Goal: Transaction & Acquisition: Purchase product/service

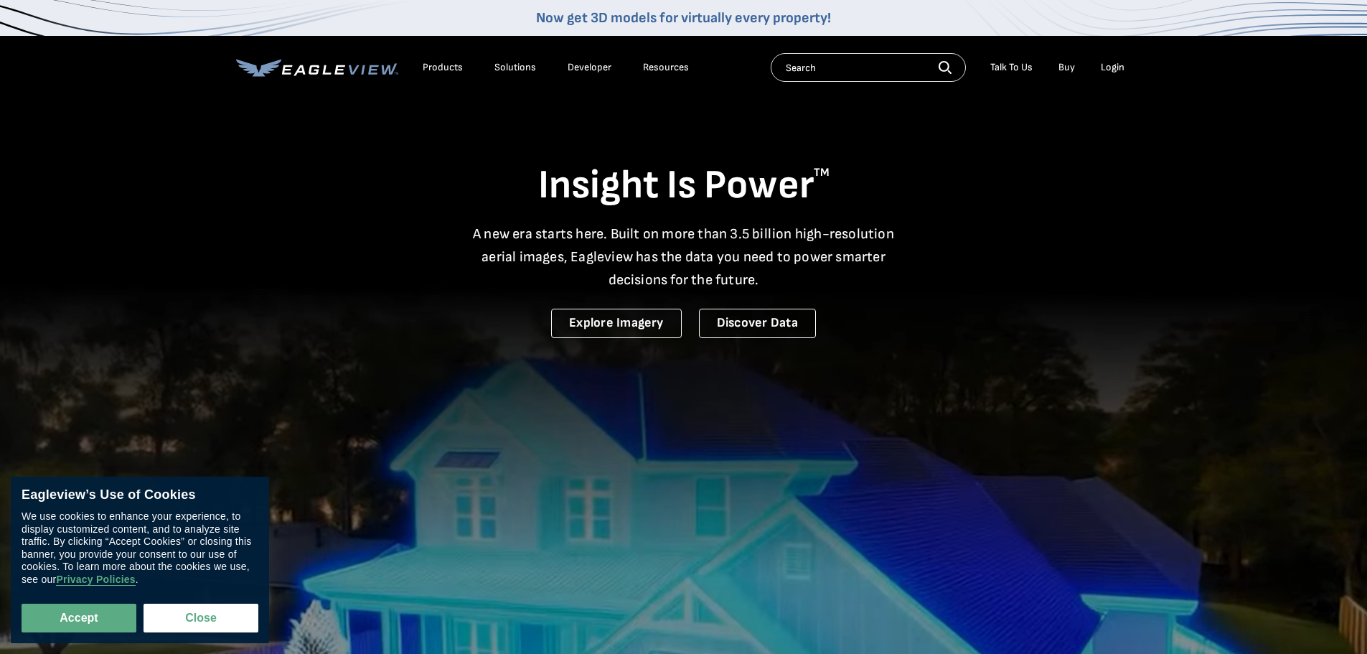
click at [1104, 65] on div "Login" at bounding box center [1113, 67] width 24 height 13
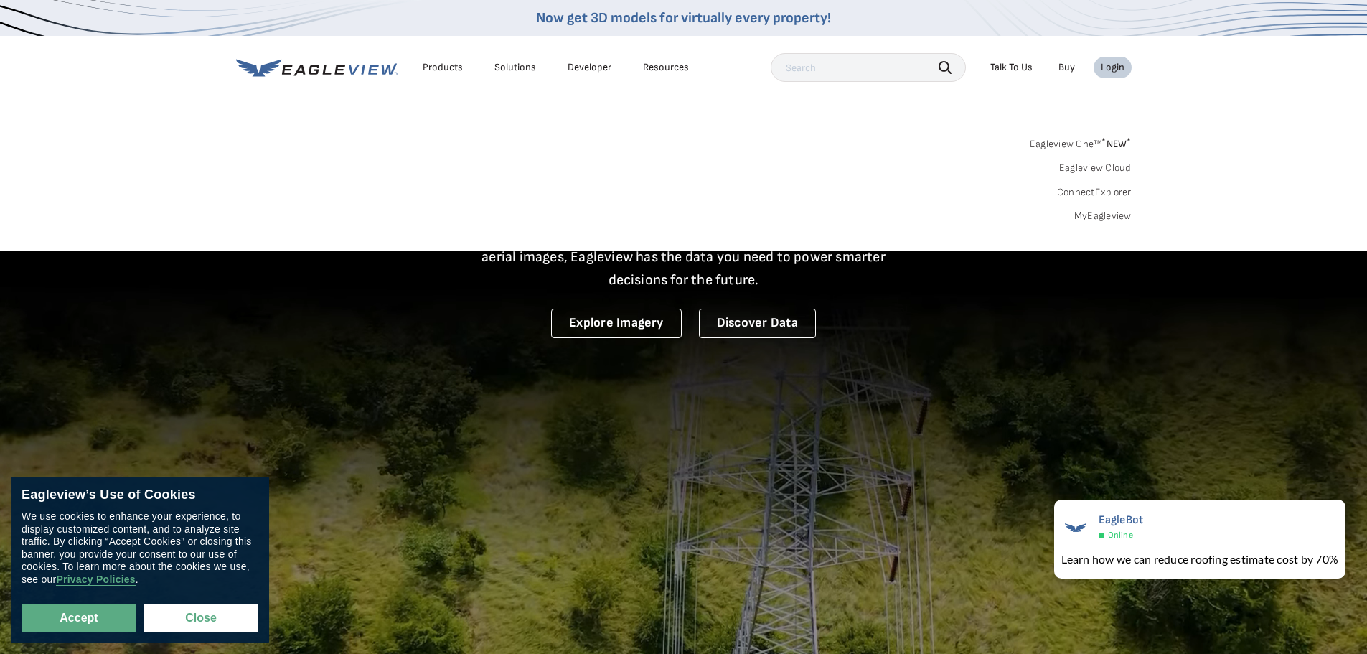
click at [1114, 67] on div "Login" at bounding box center [1113, 67] width 24 height 13
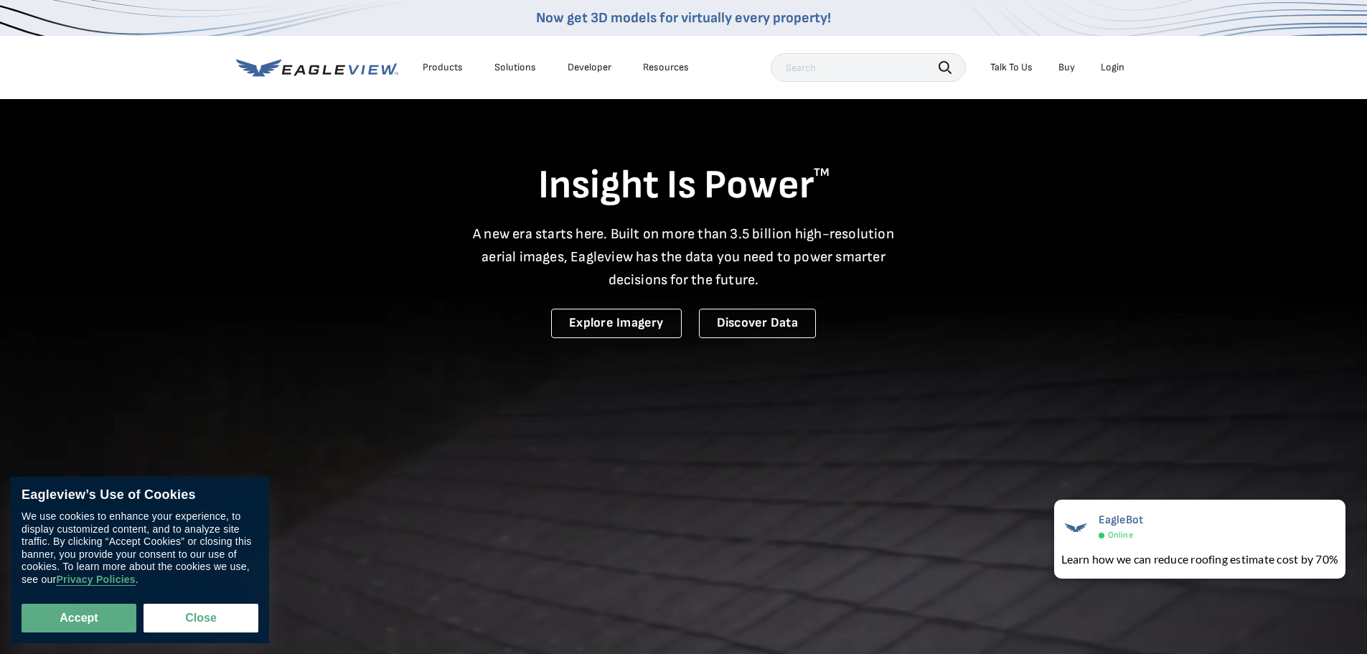
click at [1116, 71] on div "Login" at bounding box center [1113, 67] width 24 height 13
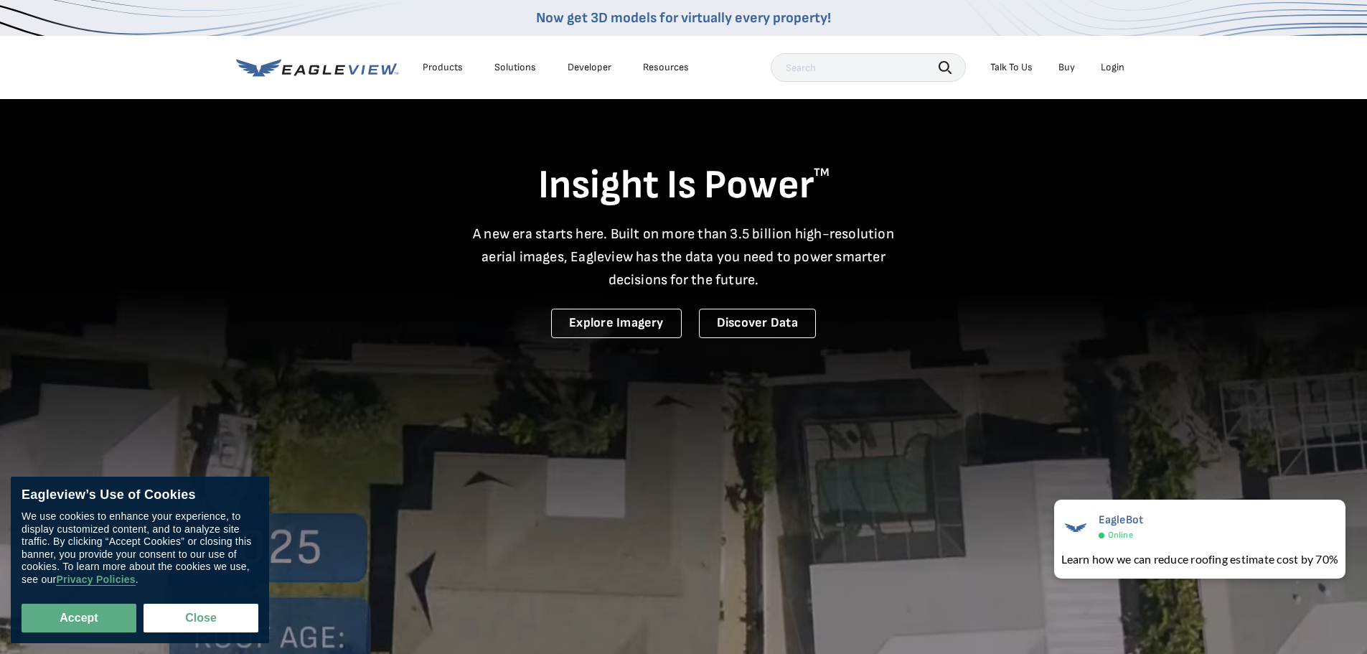
click at [1104, 65] on div "Login" at bounding box center [1113, 67] width 24 height 13
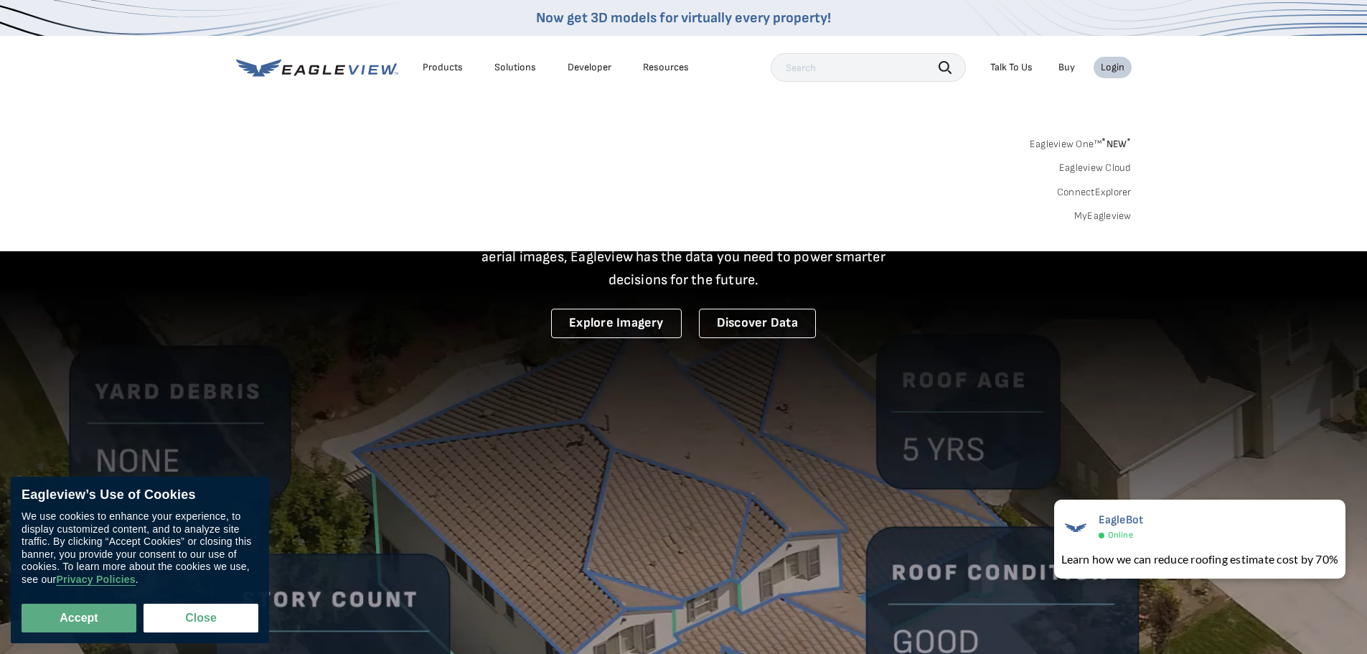
click at [1094, 218] on link "MyEagleview" at bounding box center [1102, 216] width 57 height 13
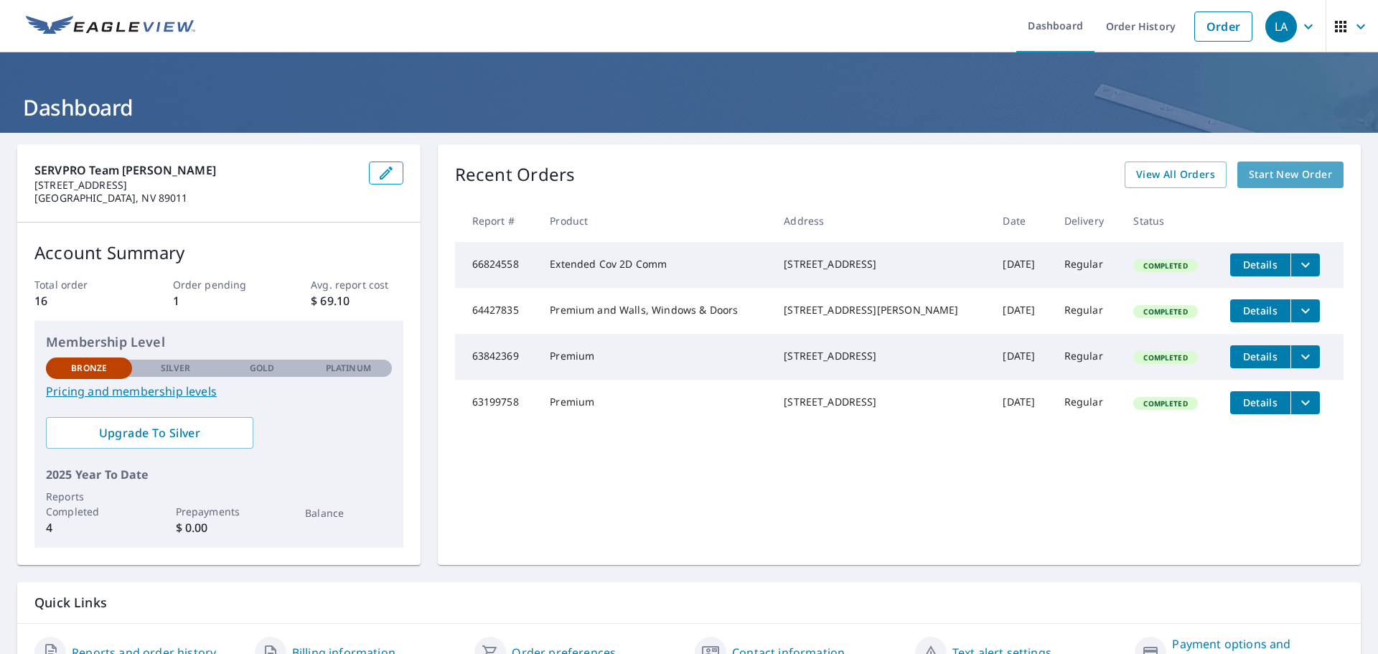
click at [1262, 179] on span "Start New Order" at bounding box center [1290, 175] width 83 height 18
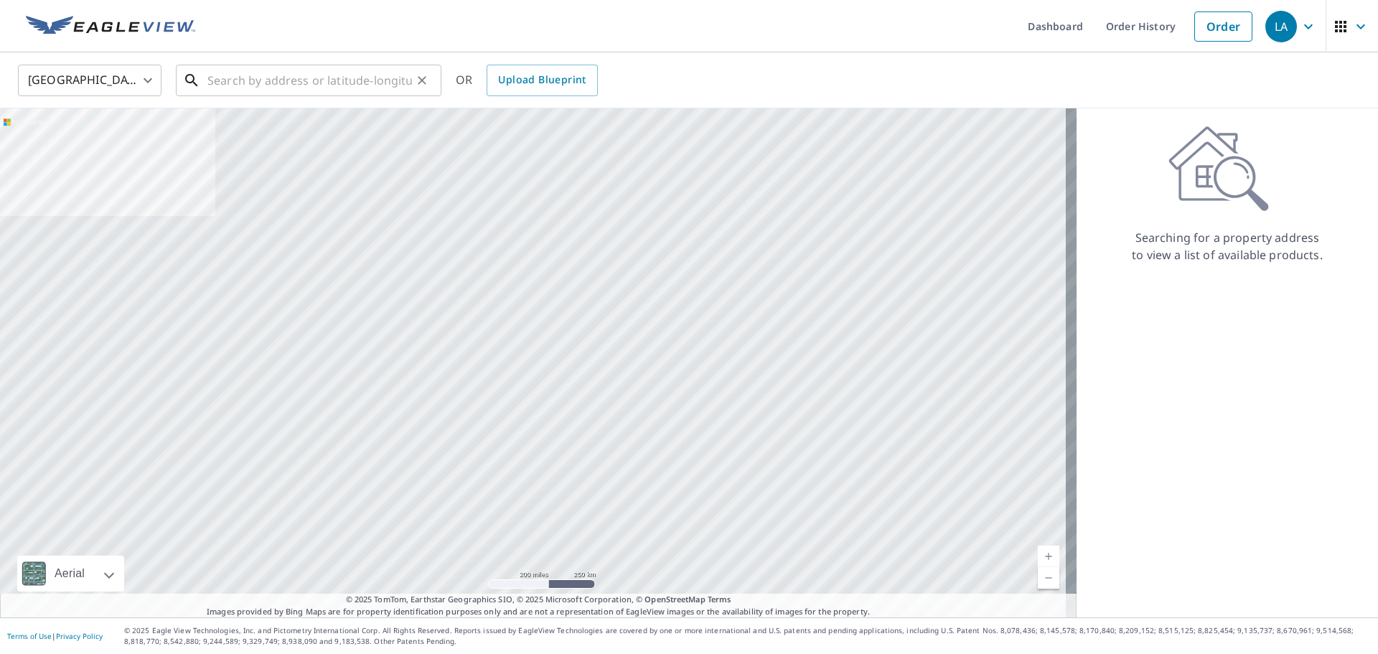
click at [337, 80] on input "text" at bounding box center [309, 80] width 205 height 40
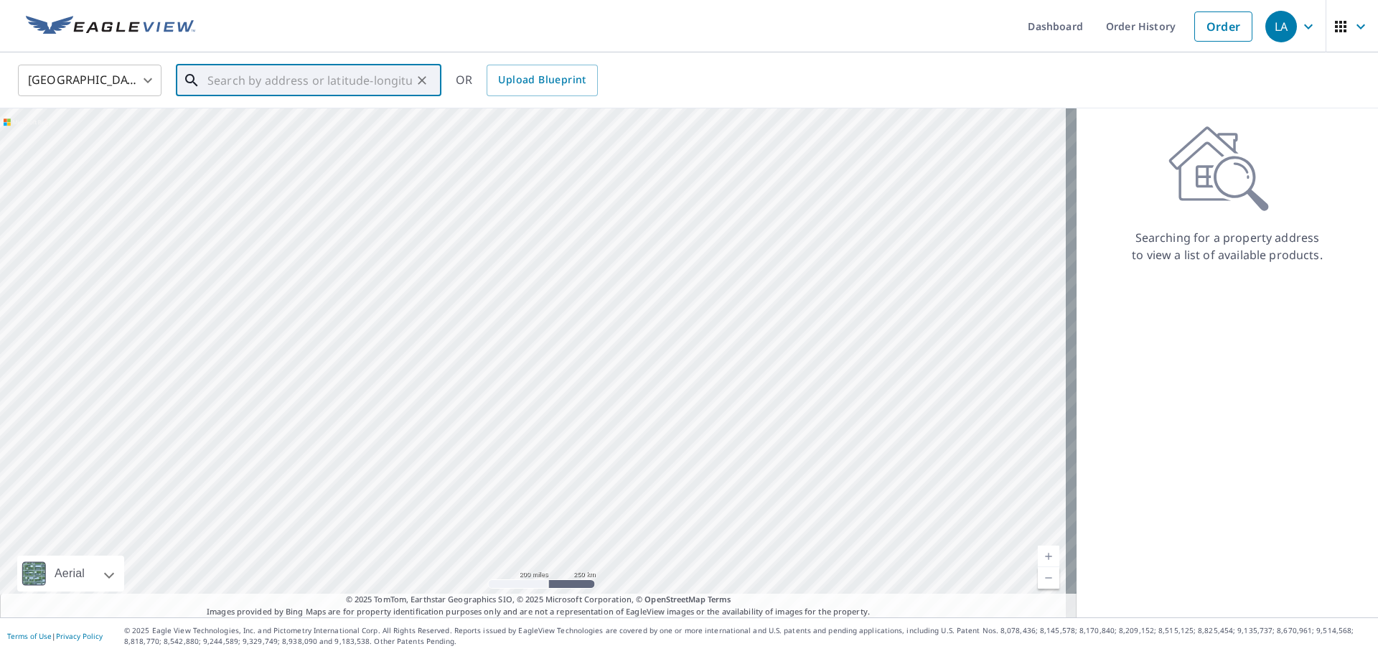
click at [339, 95] on input "text" at bounding box center [309, 80] width 205 height 40
paste input "[STREET_ADDRESS]"
click at [274, 117] on span "[STREET_ADDRESS]" at bounding box center [317, 121] width 225 height 17
type input "[STREET_ADDRESS]"
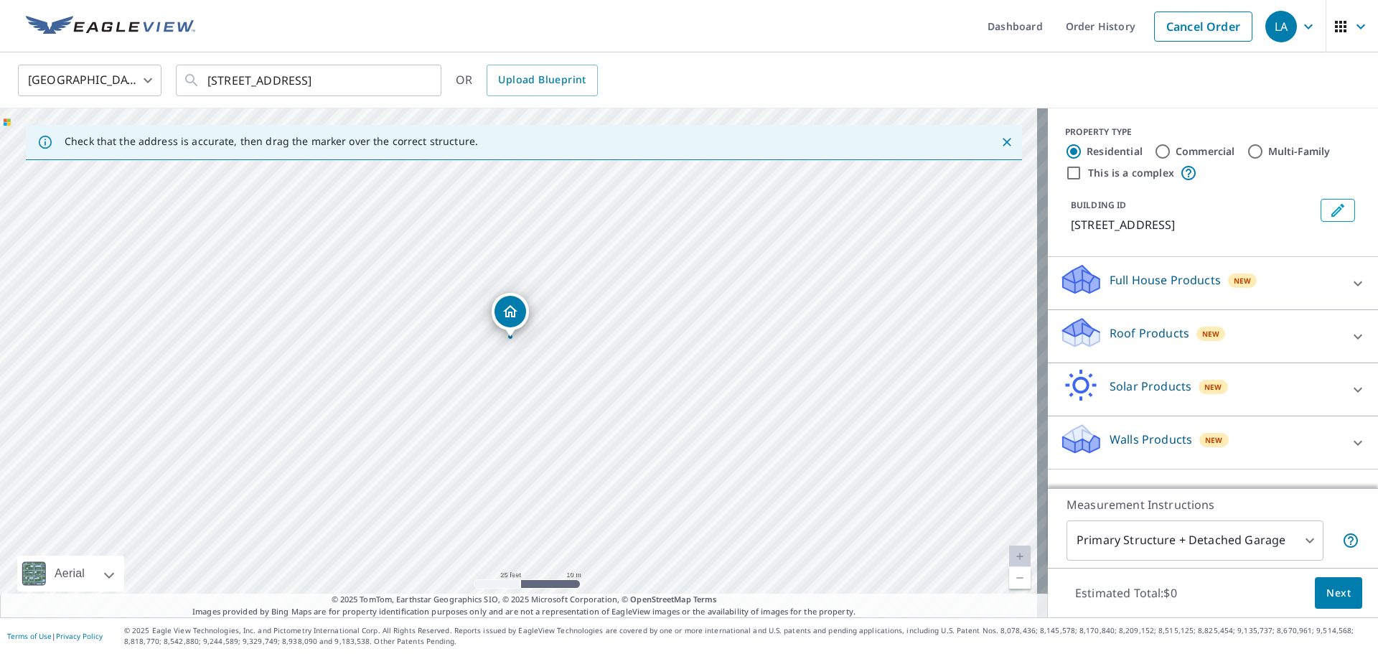
drag, startPoint x: 487, startPoint y: 350, endPoint x: 669, endPoint y: 440, distance: 202.5
click at [668, 440] on div "[STREET_ADDRESS]" at bounding box center [524, 362] width 1048 height 509
click at [1137, 285] on p "Full House Products" at bounding box center [1164, 279] width 111 height 17
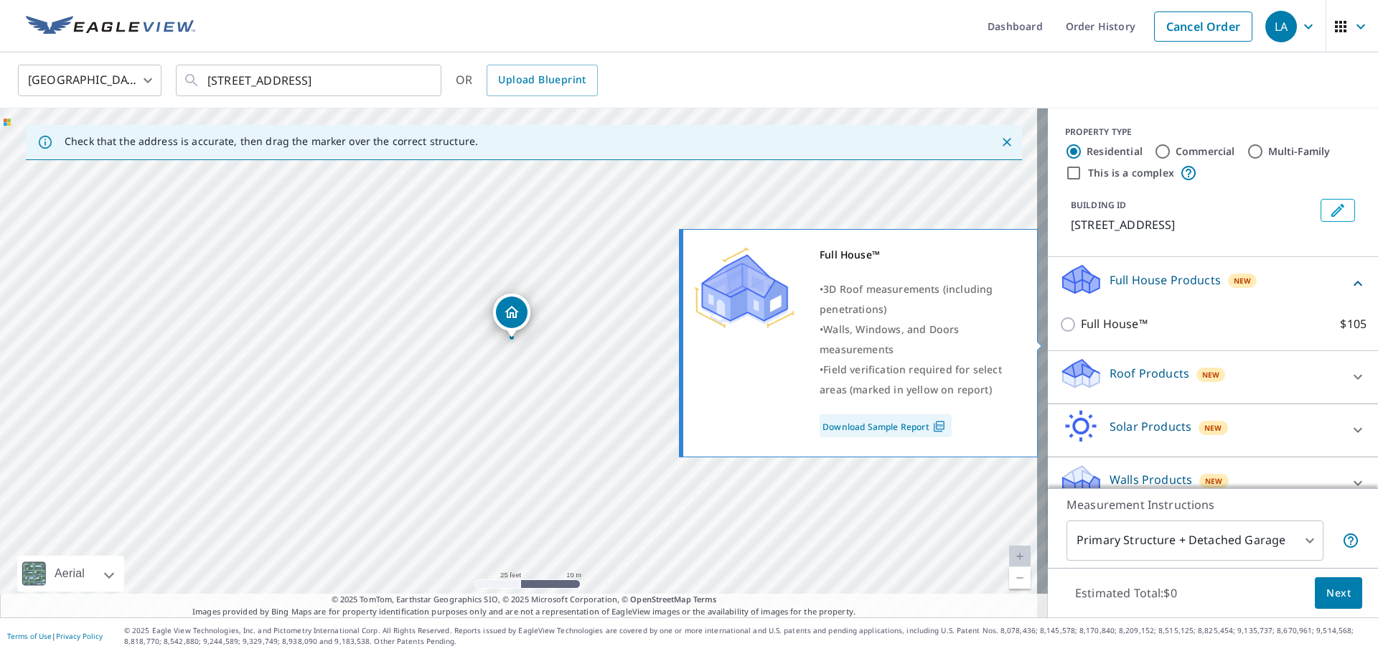
click at [1059, 333] on input "Full House™ $105" at bounding box center [1070, 324] width 22 height 17
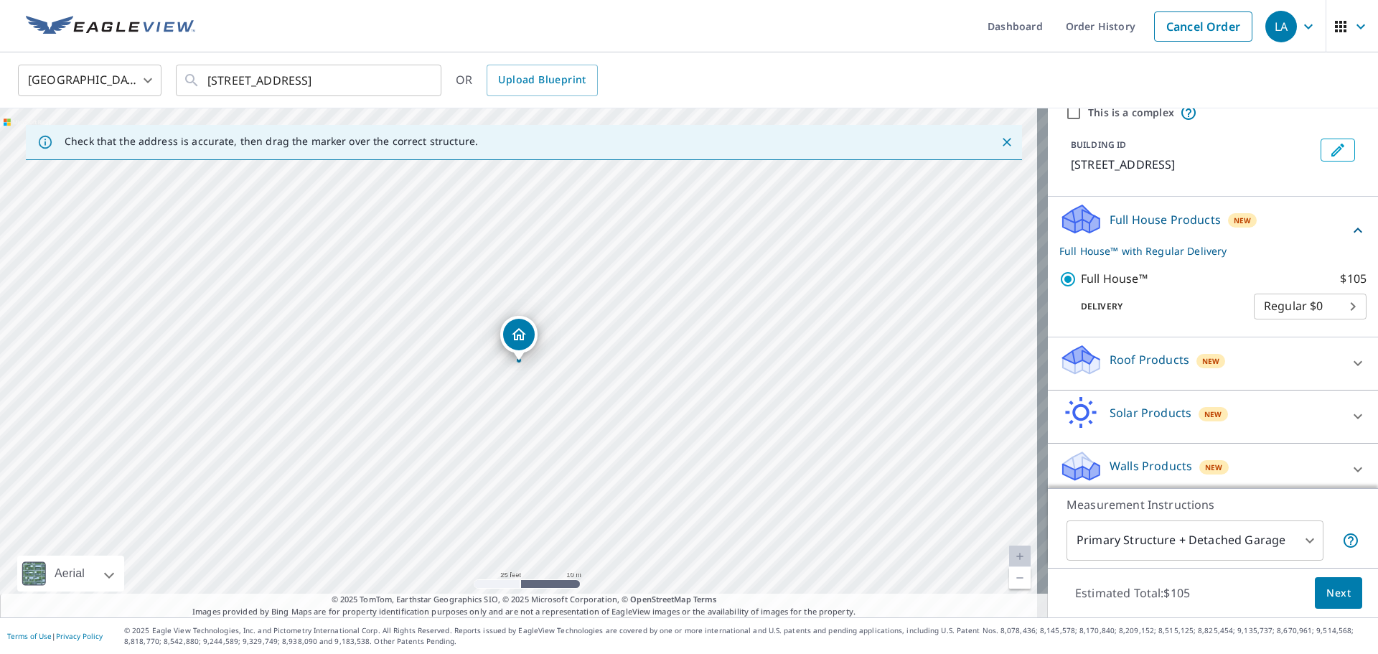
scroll to position [86, 0]
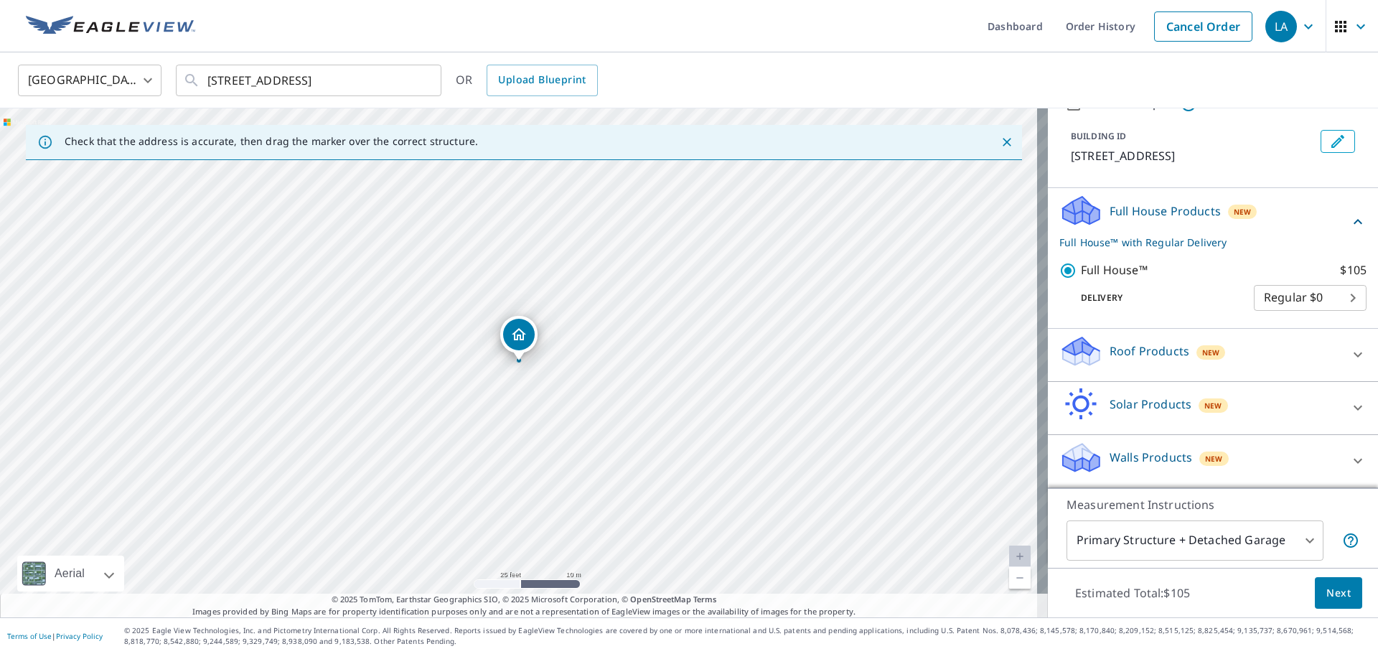
click at [1302, 293] on body "LA LA Dashboard Order History Cancel Order LA United States US ​ 1625 Golden Ar…" at bounding box center [689, 327] width 1378 height 654
click at [1312, 293] on li "Regular $0" at bounding box center [1288, 298] width 113 height 26
click at [1340, 456] on div at bounding box center [1357, 460] width 34 height 34
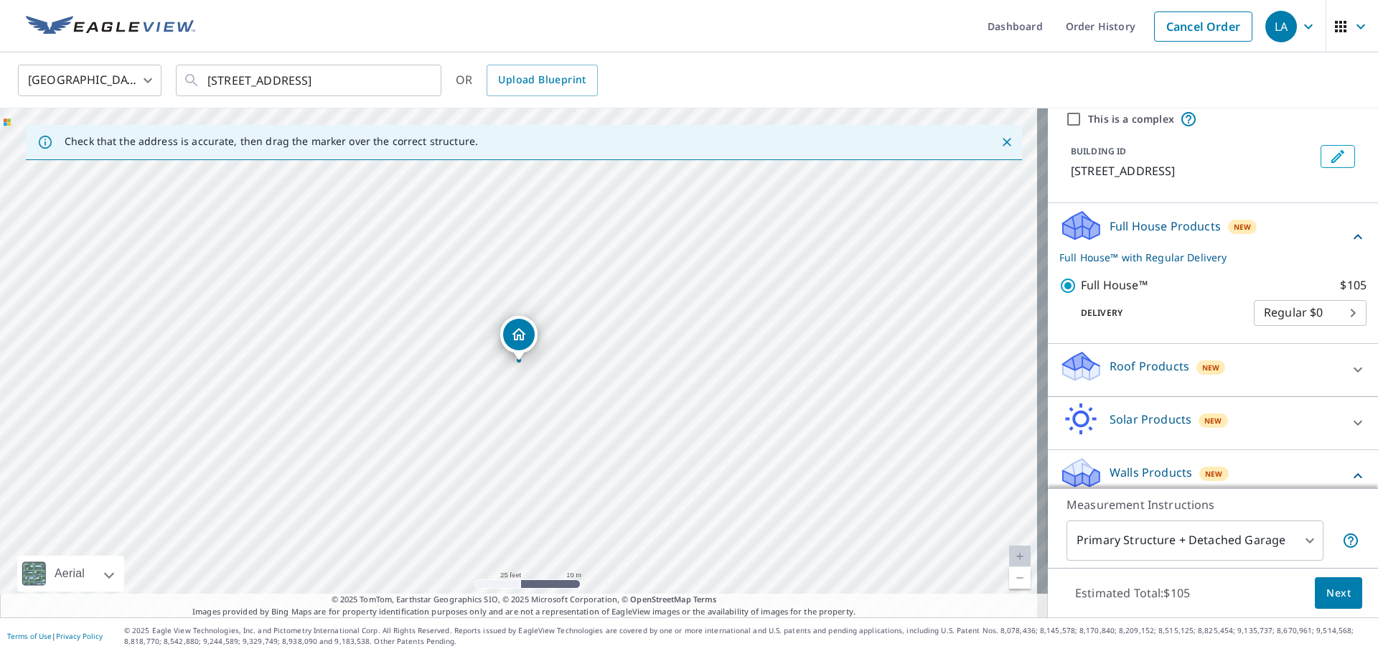
scroll to position [0, 0]
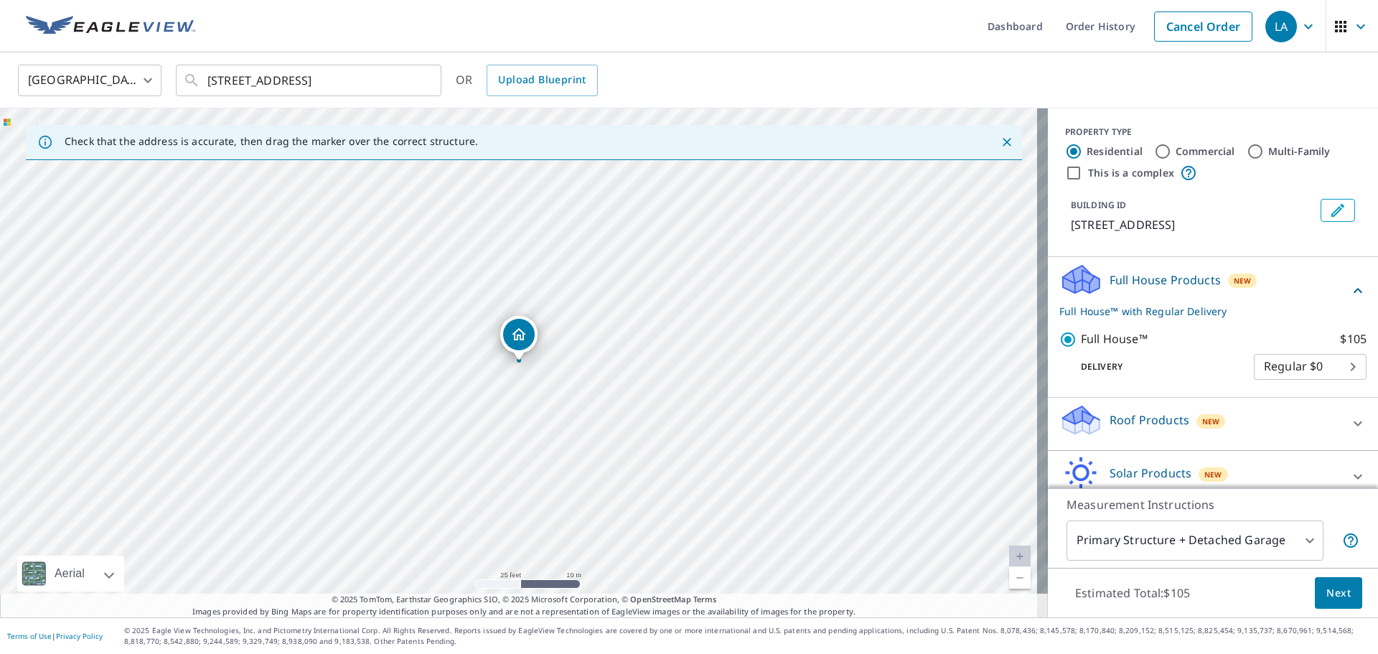
click at [1084, 373] on p "Delivery" at bounding box center [1156, 366] width 194 height 13
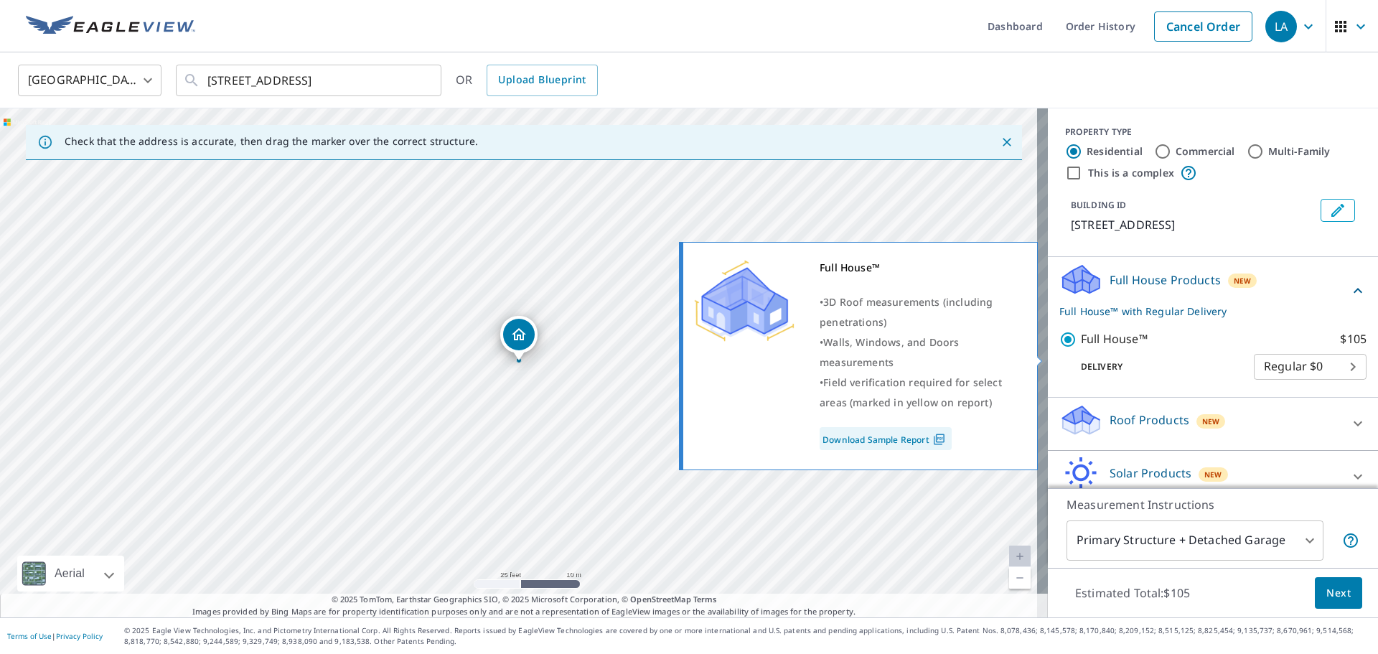
click at [1155, 348] on label "Full House™ $105" at bounding box center [1224, 339] width 286 height 18
click at [1081, 348] on input "Full House™ $105" at bounding box center [1070, 339] width 22 height 17
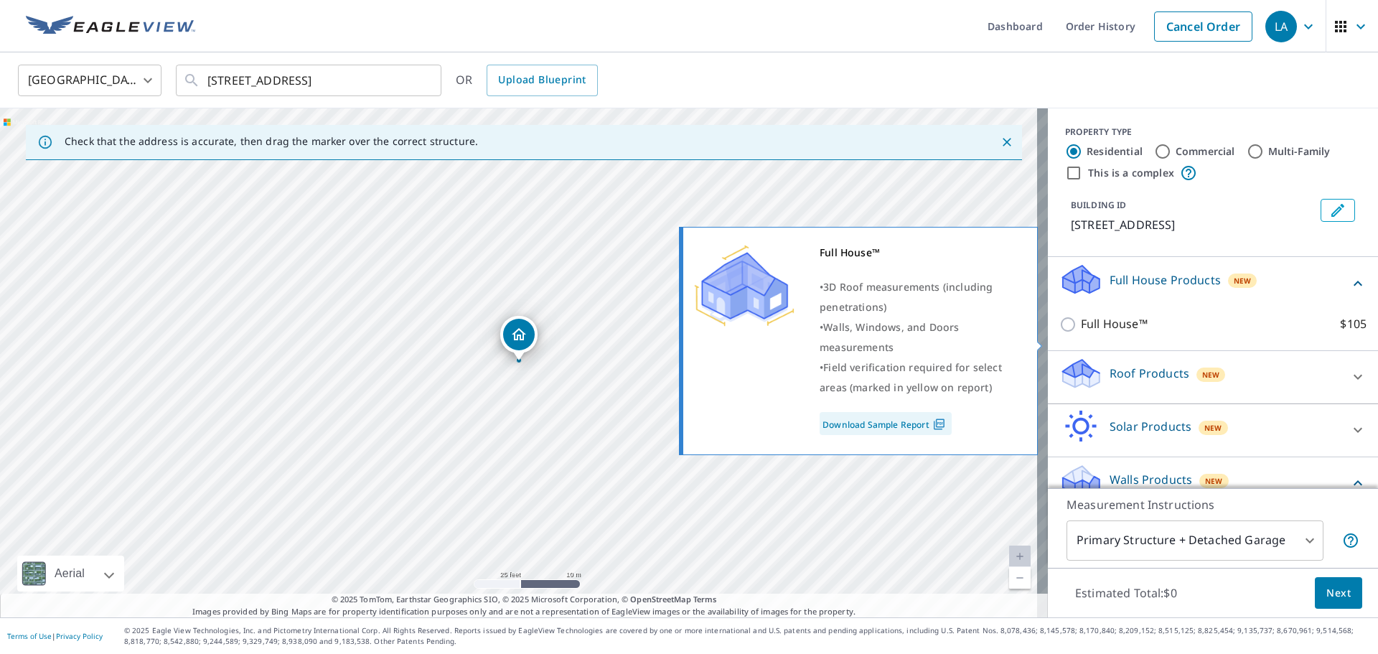
click at [1059, 333] on input "Full House™ $105" at bounding box center [1070, 324] width 22 height 17
checkbox input "true"
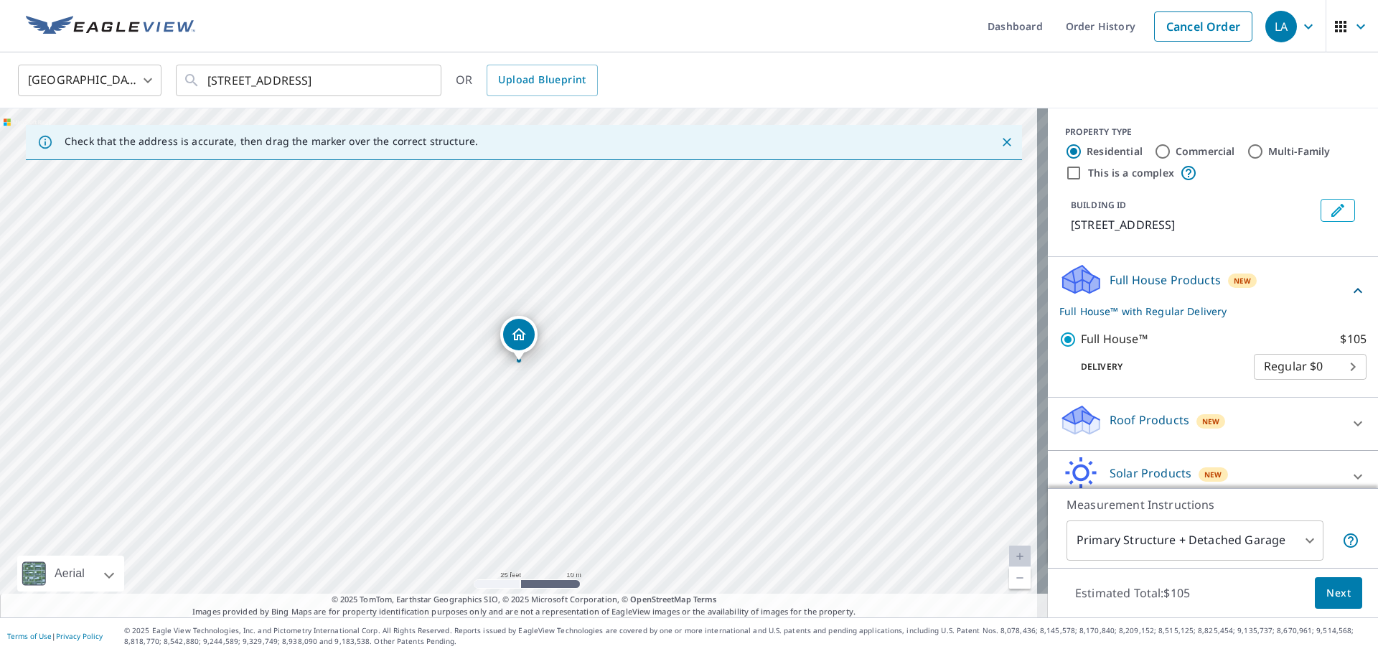
click at [1132, 319] on p "Full House™ with Regular Delivery" at bounding box center [1204, 311] width 290 height 15
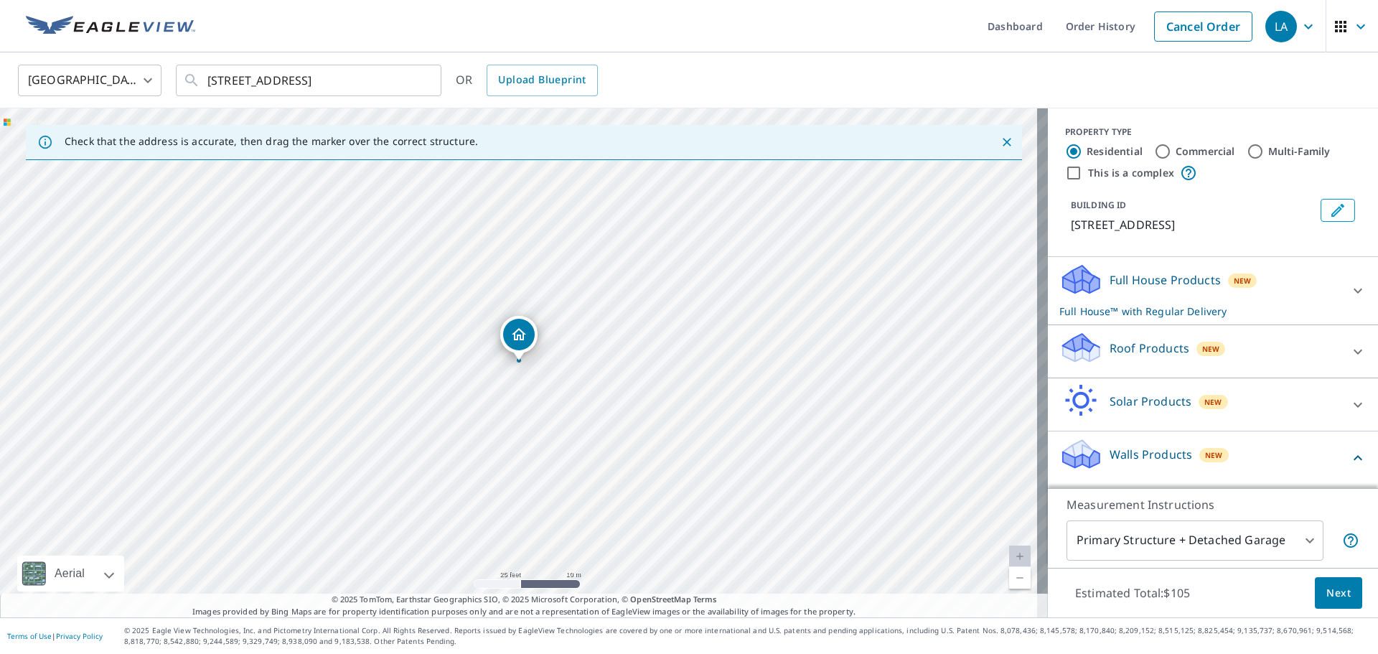
click at [1132, 319] on p "Full House™ with Regular Delivery" at bounding box center [1199, 311] width 281 height 15
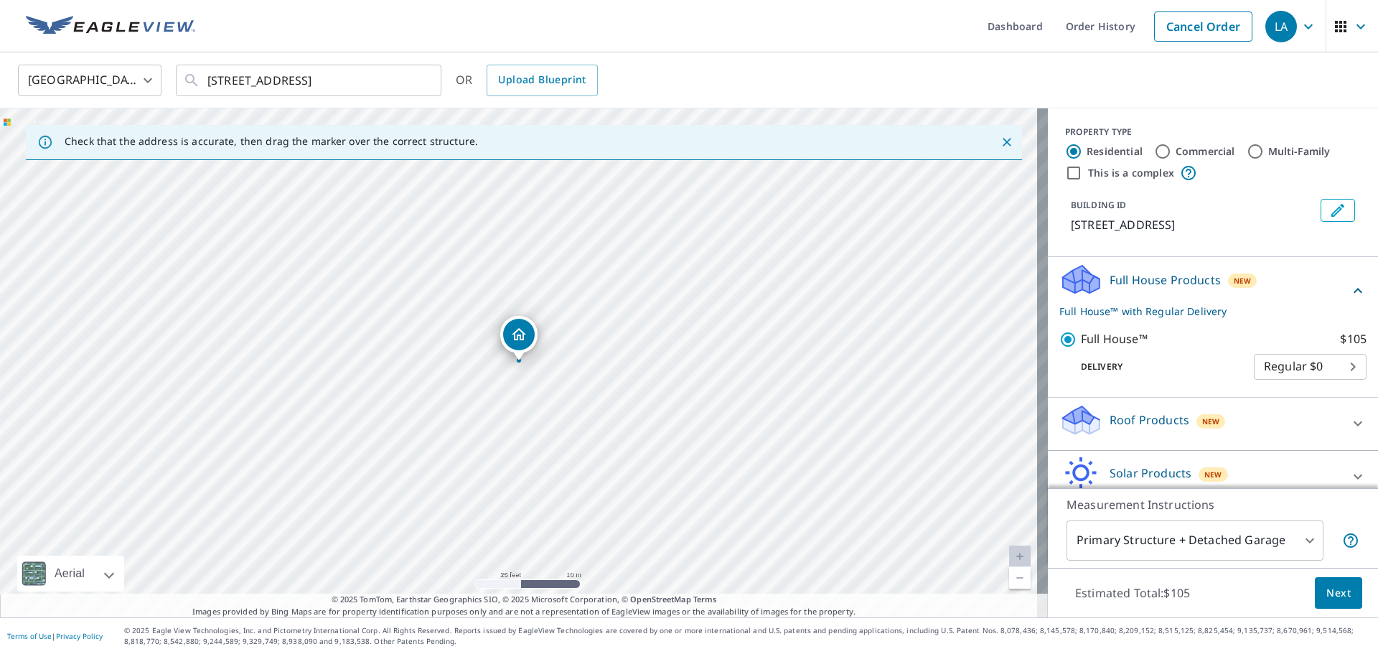
click at [1167, 288] on p "Full House Products" at bounding box center [1164, 279] width 111 height 17
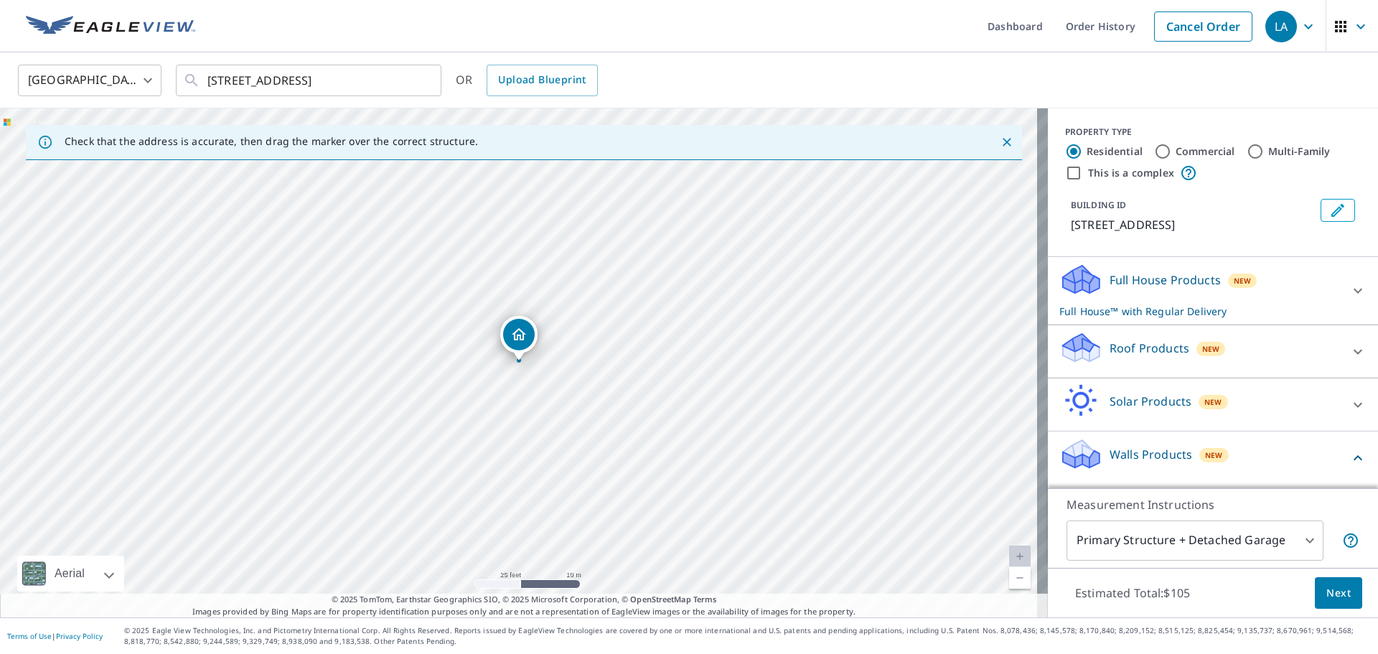
click at [1167, 288] on p "Full House Products" at bounding box center [1164, 279] width 111 height 17
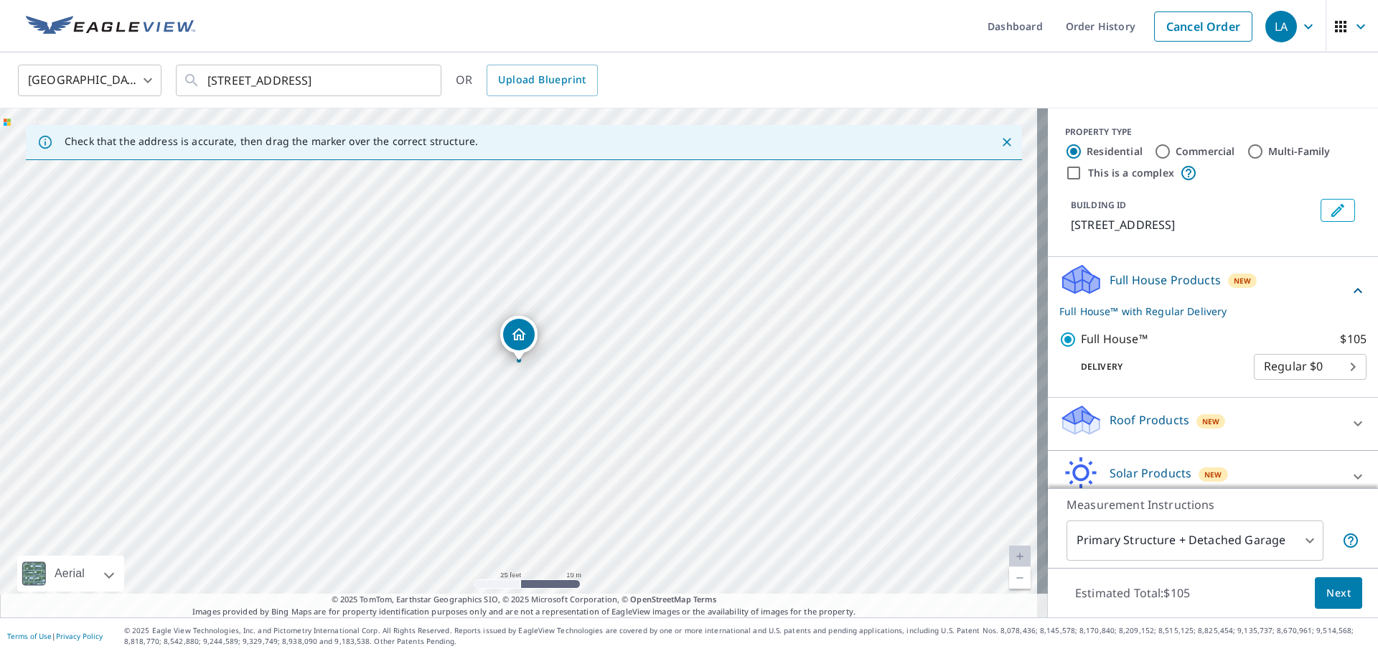
scroll to position [167, 0]
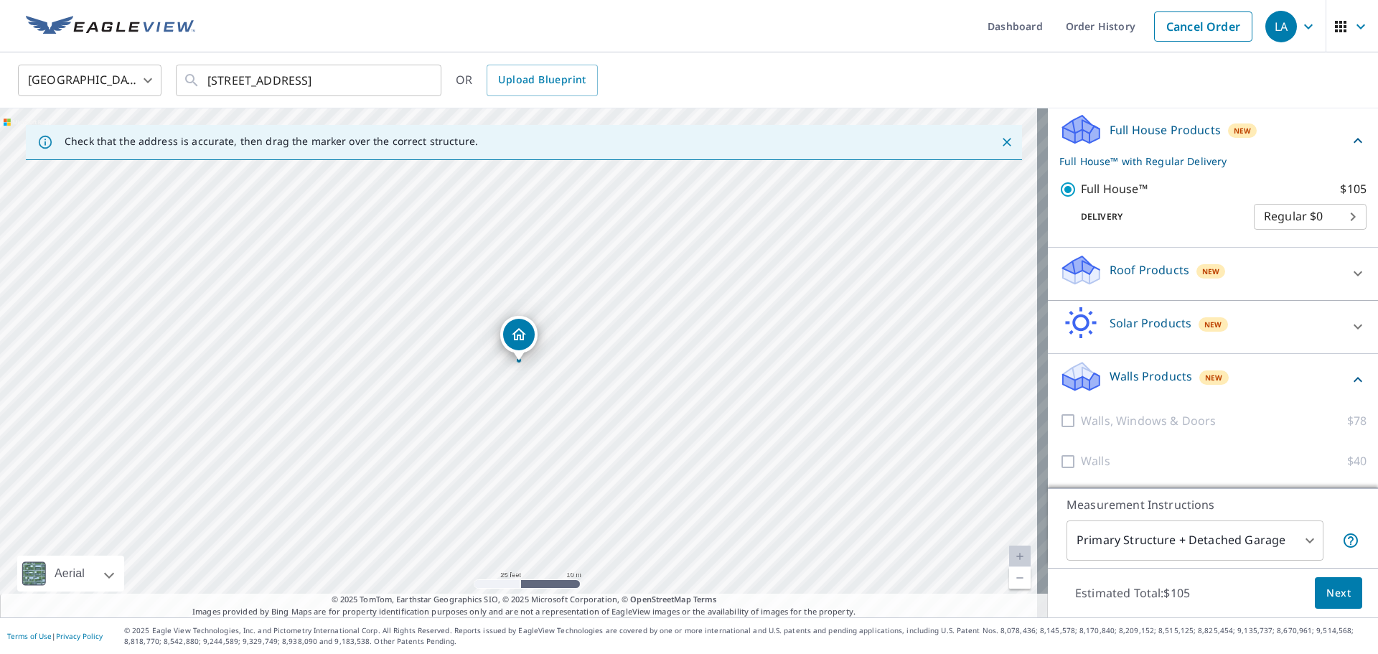
click at [1329, 598] on span "Next" at bounding box center [1338, 593] width 24 height 18
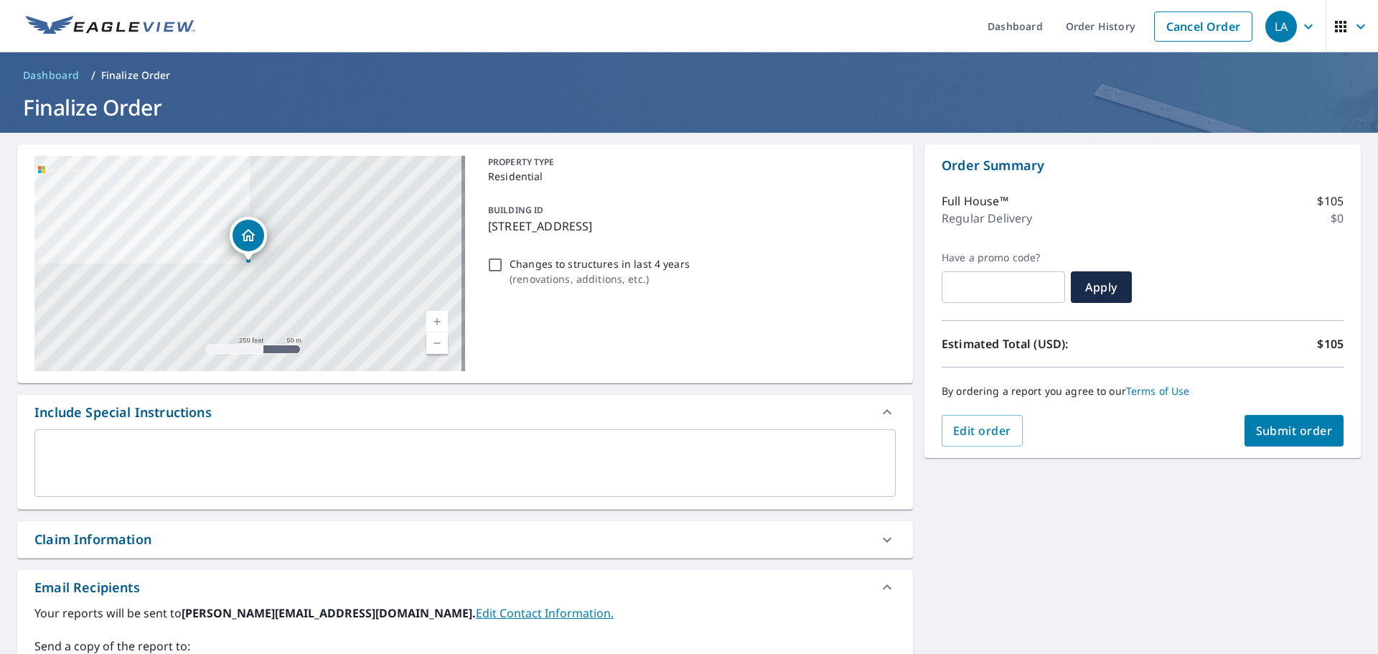
click at [119, 469] on textarea at bounding box center [464, 463] width 841 height 41
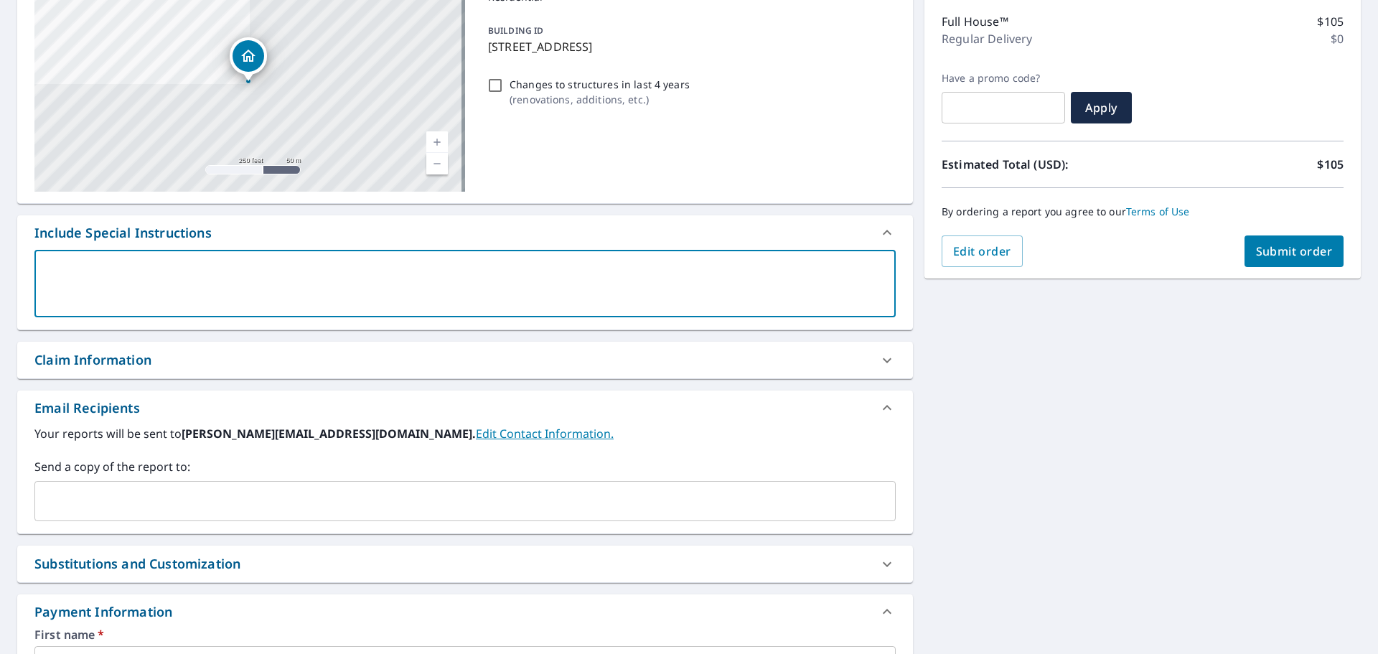
scroll to position [215, 0]
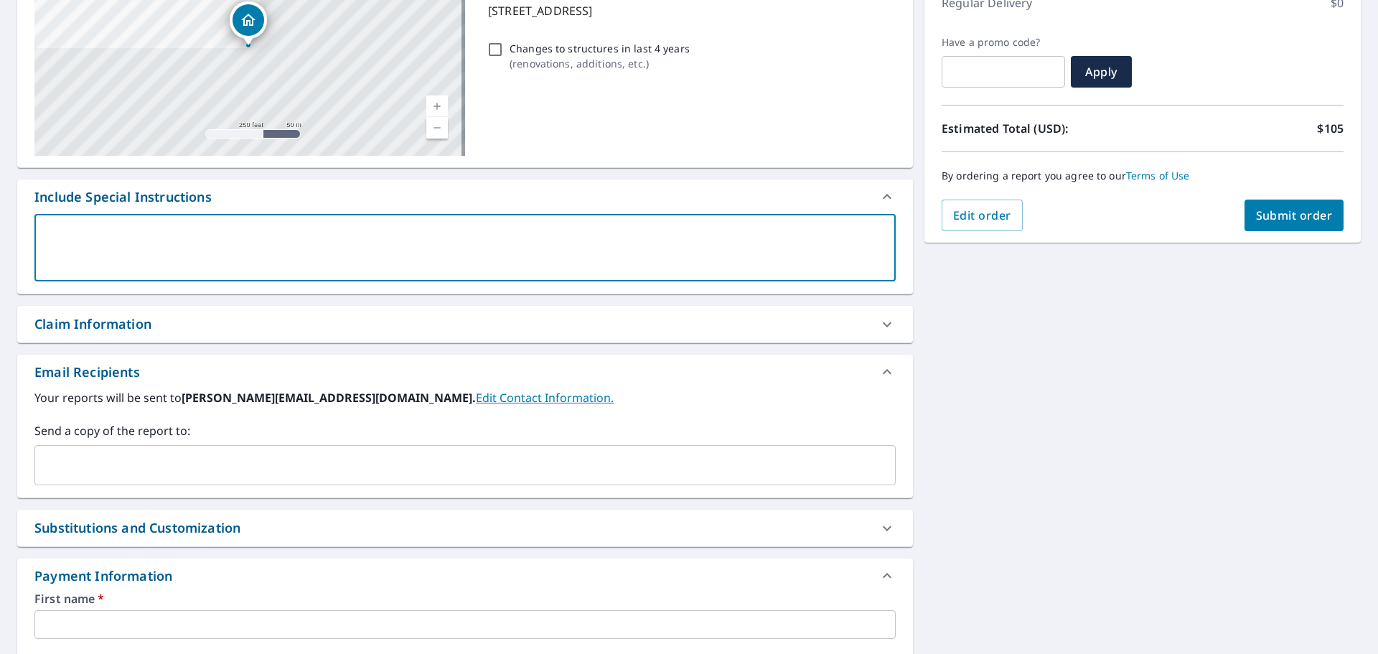
click at [215, 471] on input "text" at bounding box center [454, 464] width 827 height 27
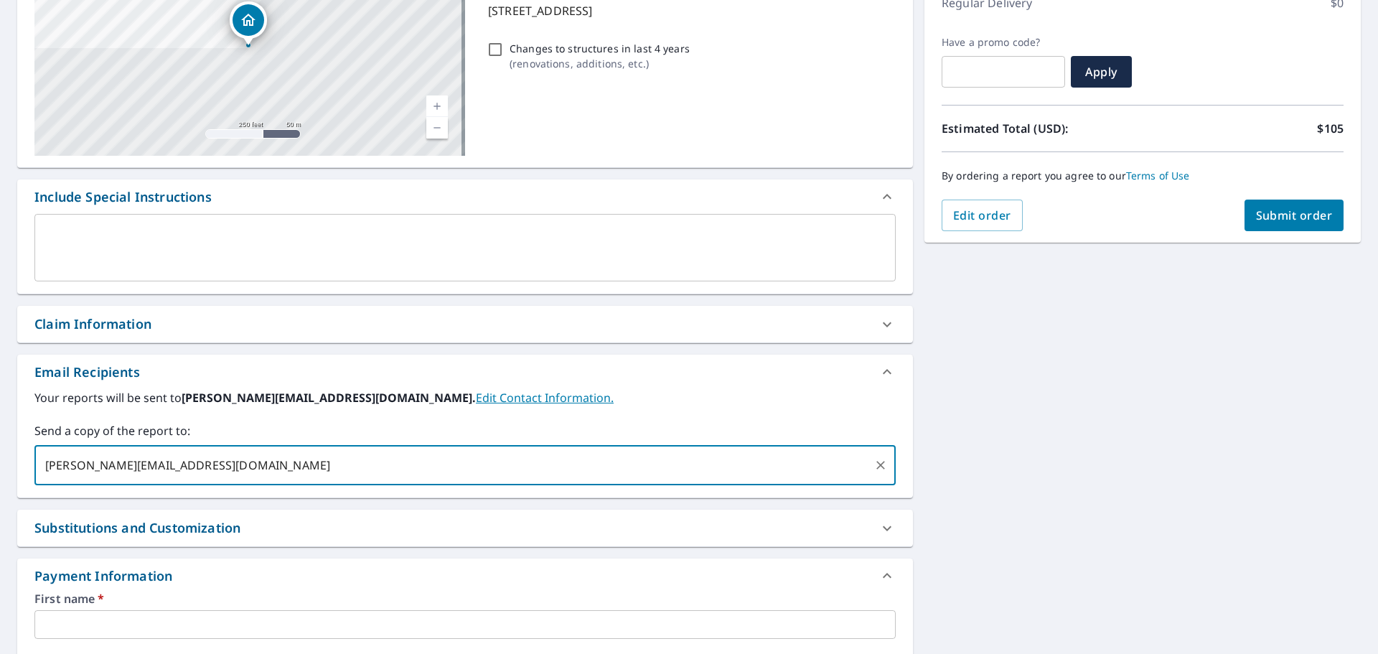
type input "linda@sprestores.com,"
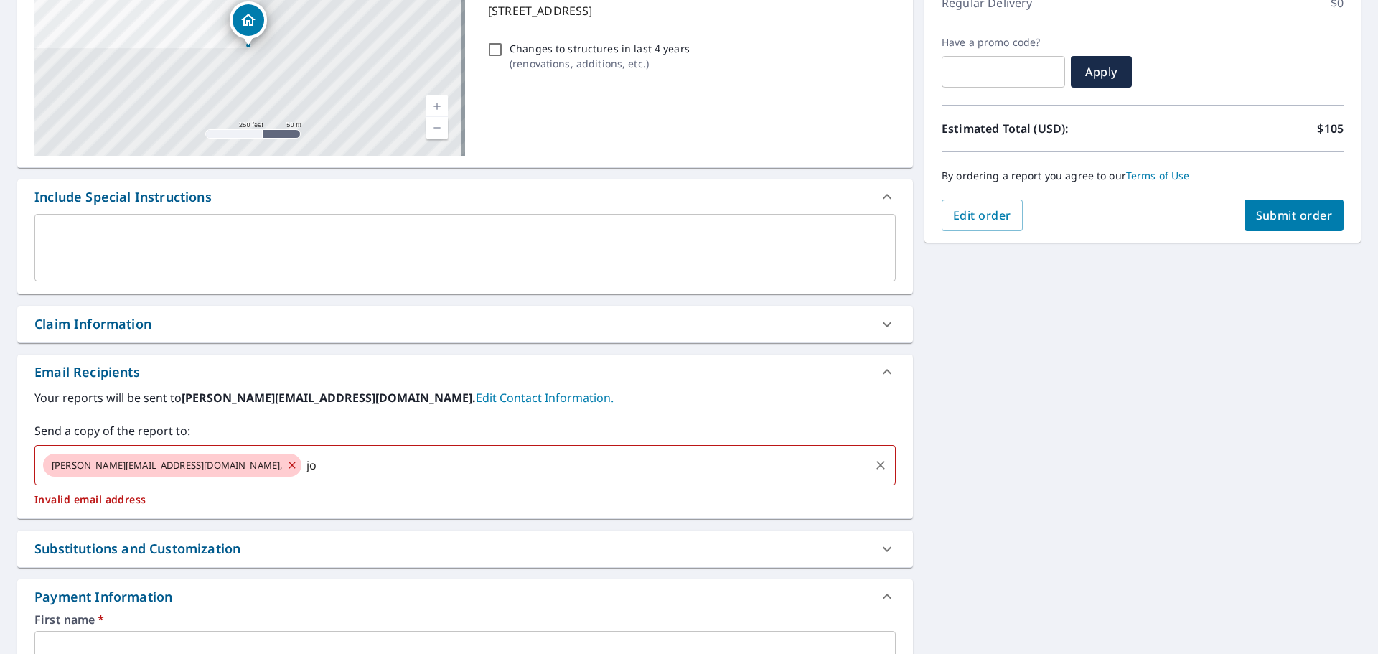
type input "j"
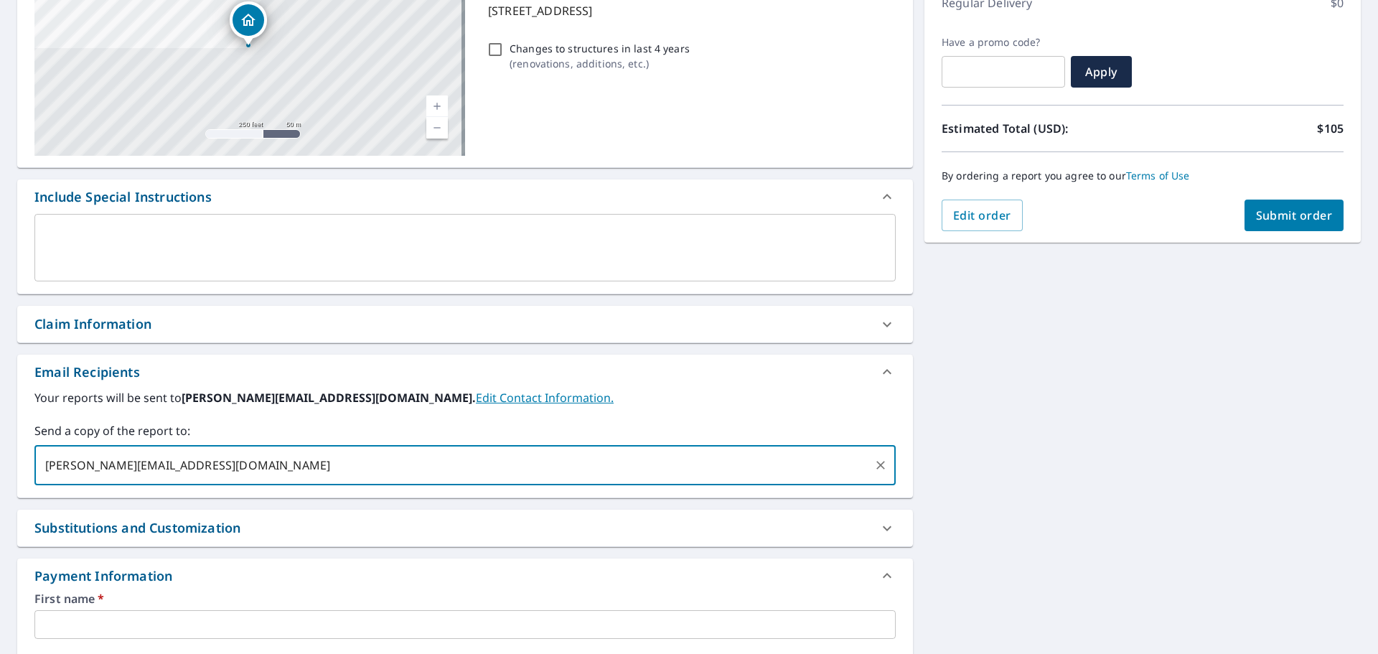
type input "linda@sprestores.com"
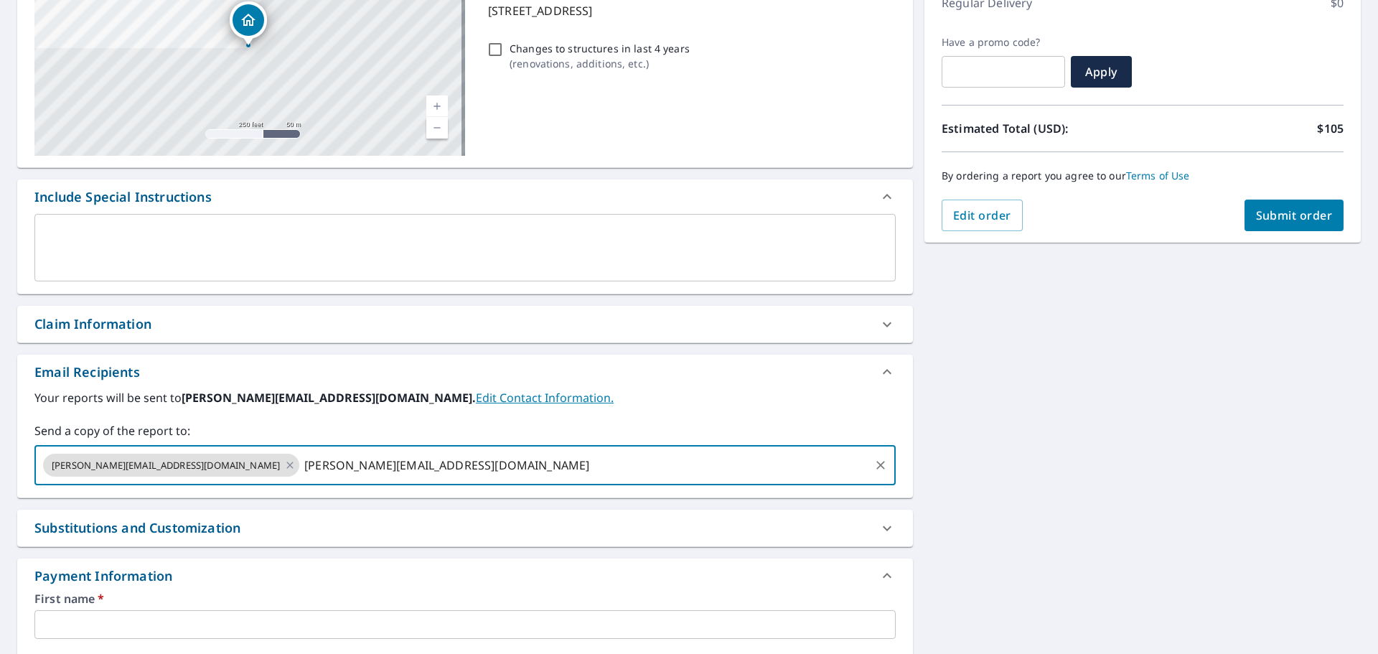
type input "jorge@sprestores.com"
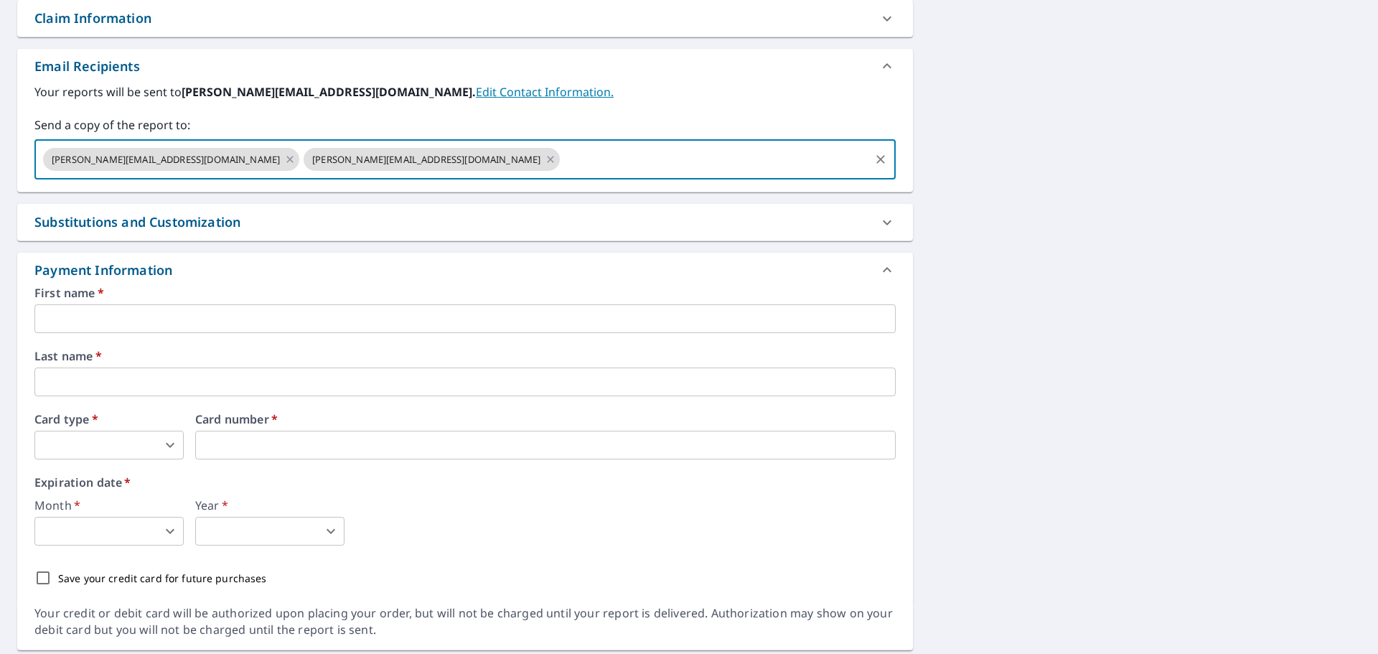
scroll to position [565, 0]
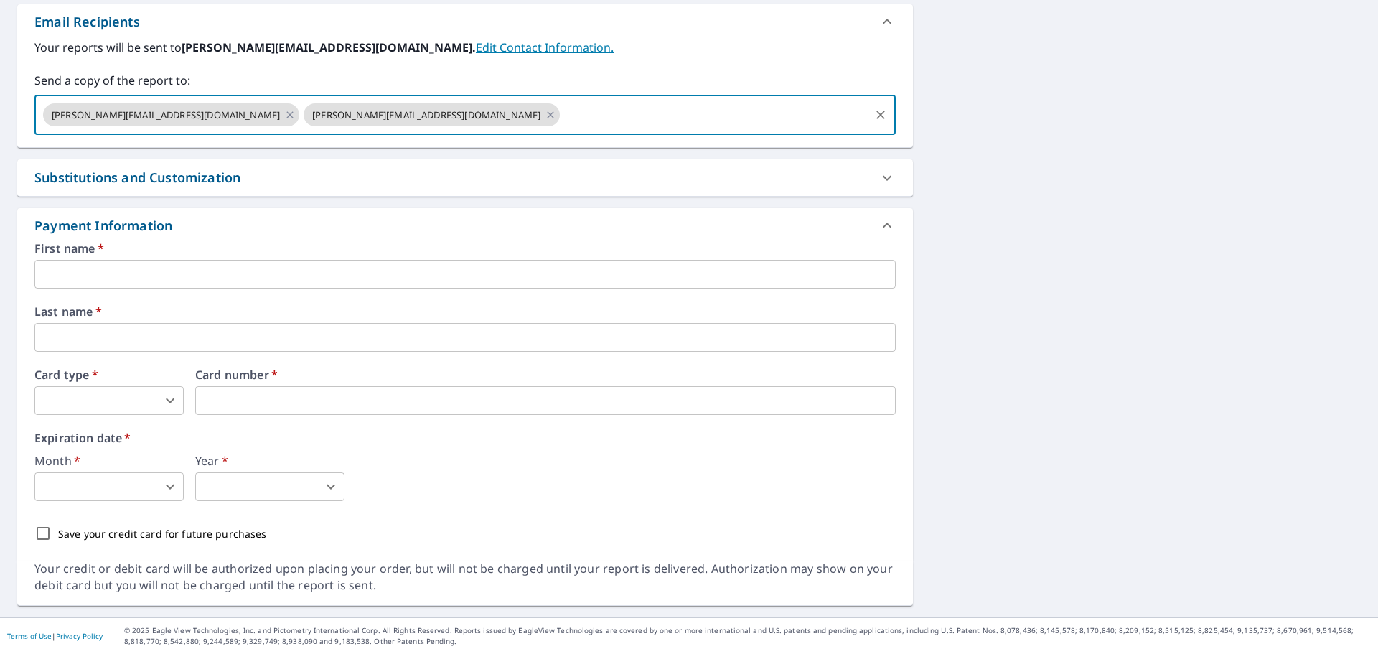
click at [151, 269] on input "text" at bounding box center [464, 274] width 861 height 29
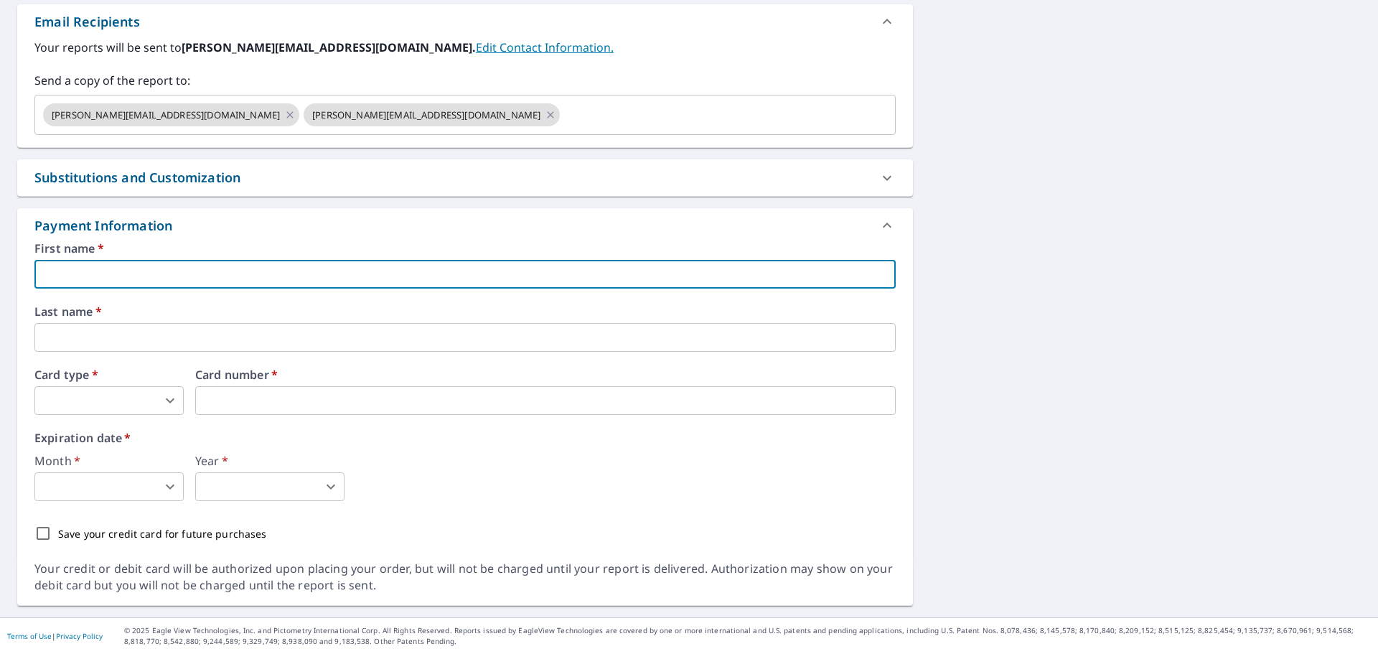
type input "Linda"
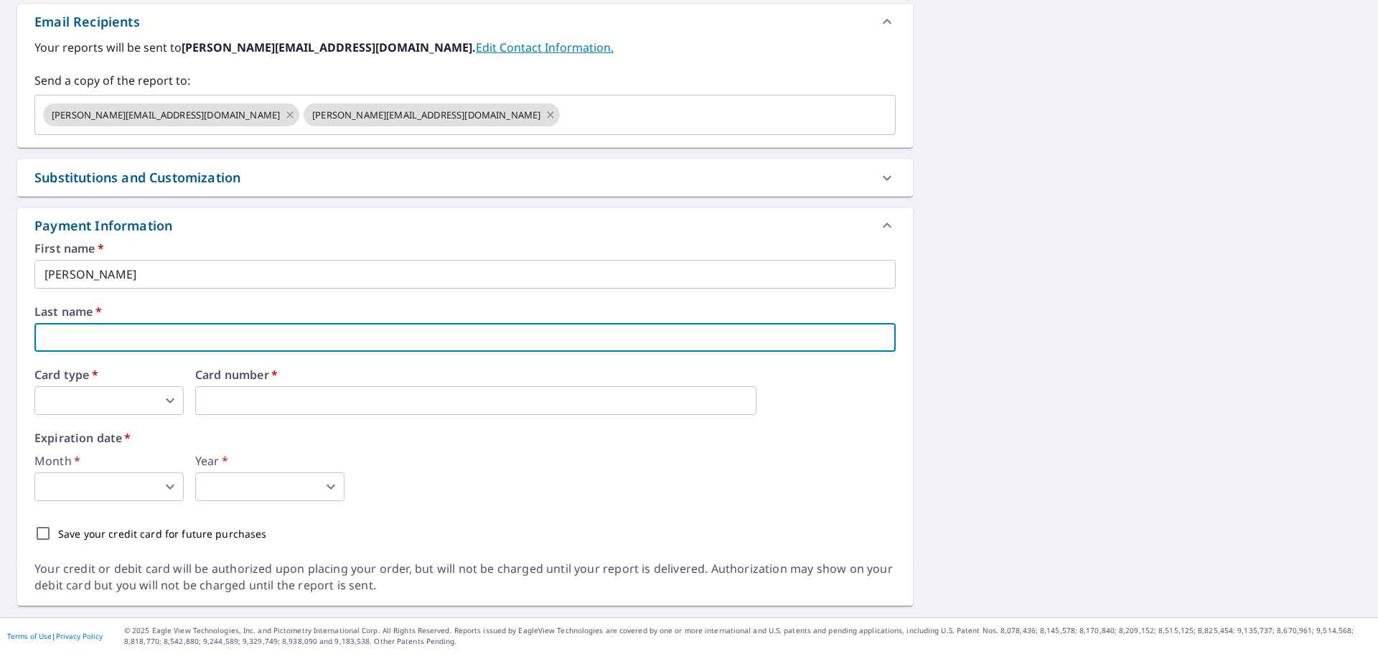
click at [130, 330] on input "text" at bounding box center [464, 337] width 861 height 29
type input "Ascencio"
click at [114, 392] on body "LA LA Dashboard Order History Cancel Order LA Dashboard / Finalize Order Finali…" at bounding box center [689, 327] width 1378 height 654
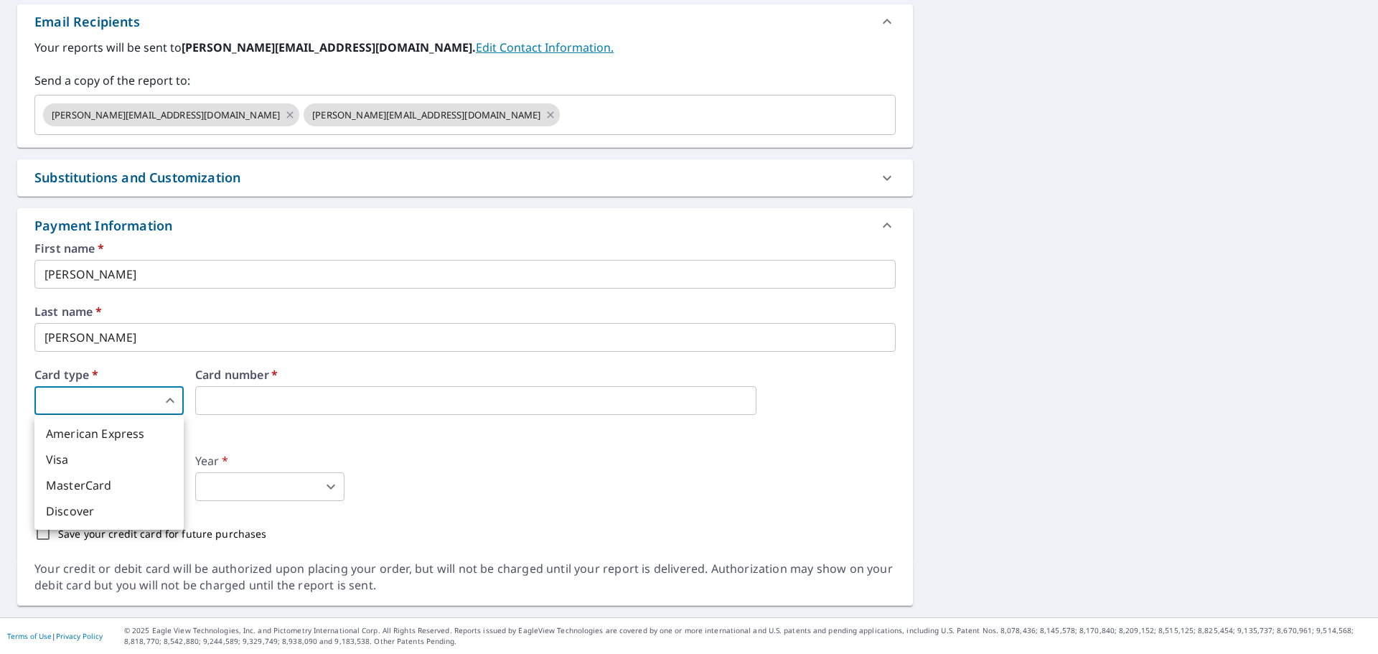
click at [81, 464] on li "Visa" at bounding box center [108, 459] width 149 height 26
type input "2"
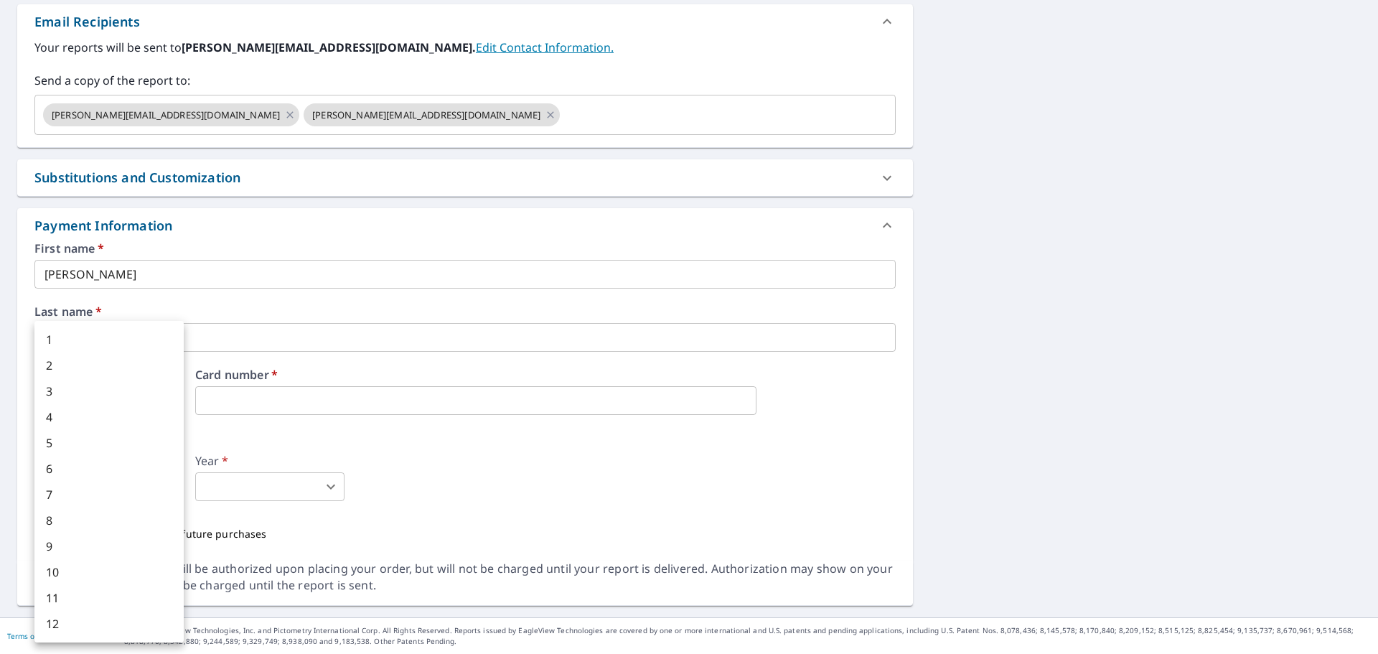
click at [149, 492] on body "LA LA Dashboard Order History Cancel Order LA Dashboard / Finalize Order Finali…" at bounding box center [689, 327] width 1378 height 654
click at [60, 443] on li "5" at bounding box center [108, 443] width 149 height 26
type input "5"
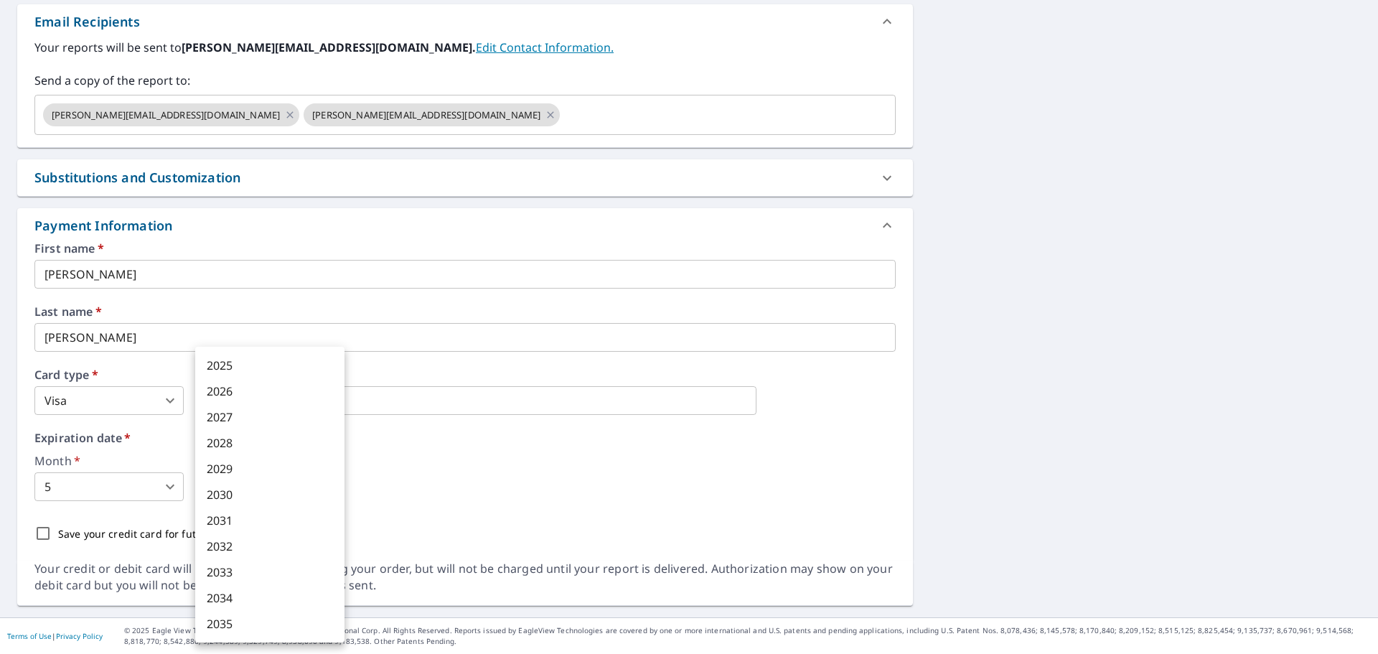
click at [287, 494] on body "LA LA Dashboard Order History Cancel Order LA Dashboard / Finalize Order Finali…" at bounding box center [689, 327] width 1378 height 654
click at [245, 429] on li "2027" at bounding box center [269, 417] width 149 height 26
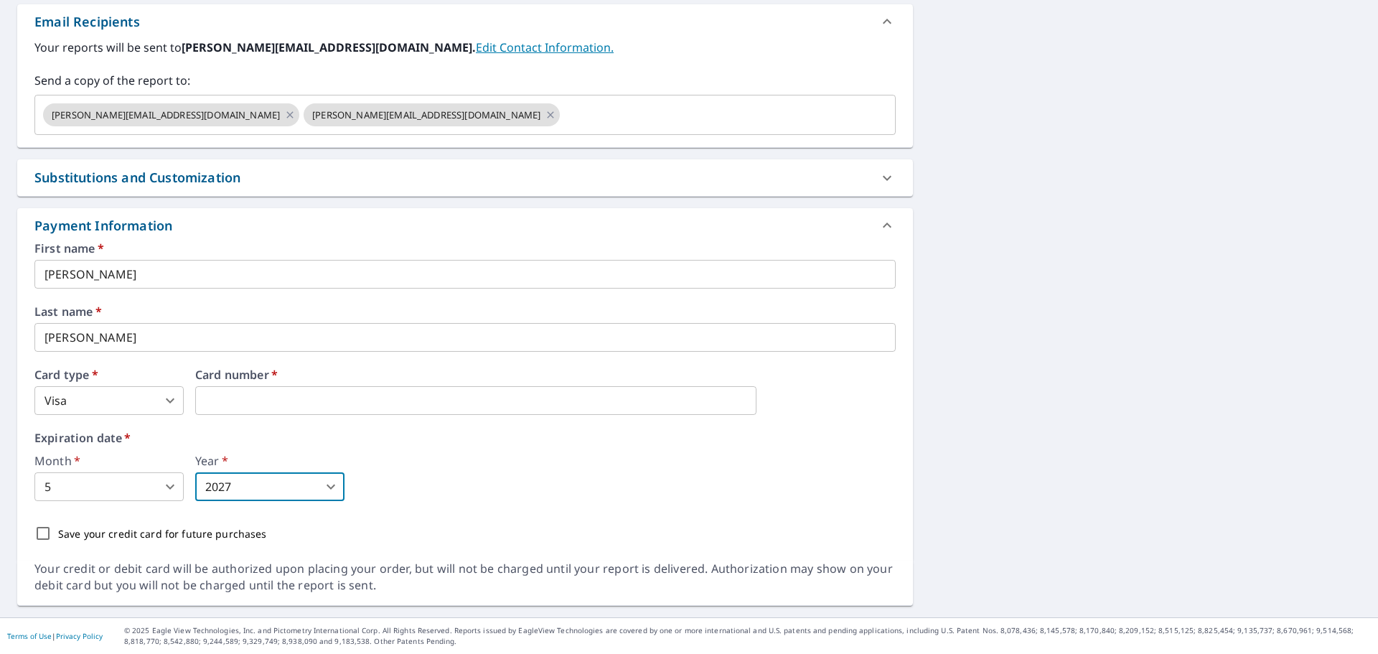
click at [244, 481] on body "LA LA Dashboard Order History Cancel Order LA Dashboard / Finalize Order Finali…" at bounding box center [689, 327] width 1378 height 654
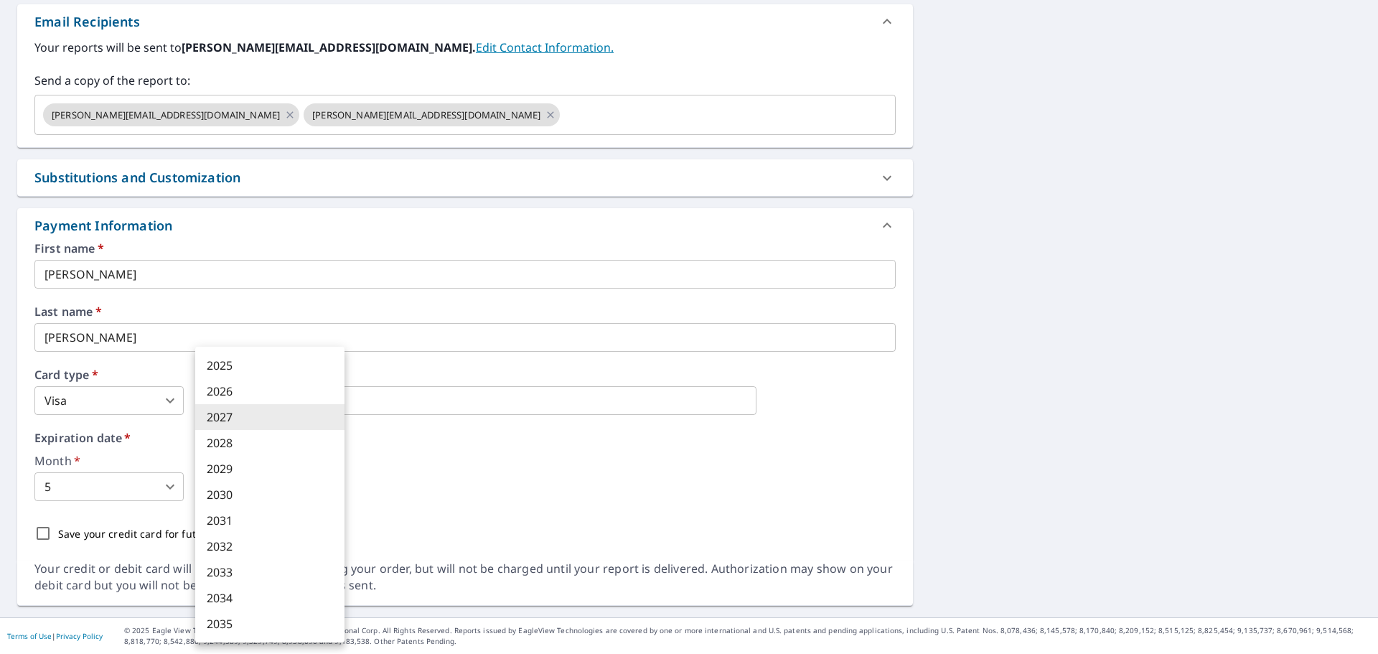
click at [227, 445] on li "2028" at bounding box center [269, 443] width 149 height 26
type input "2028"
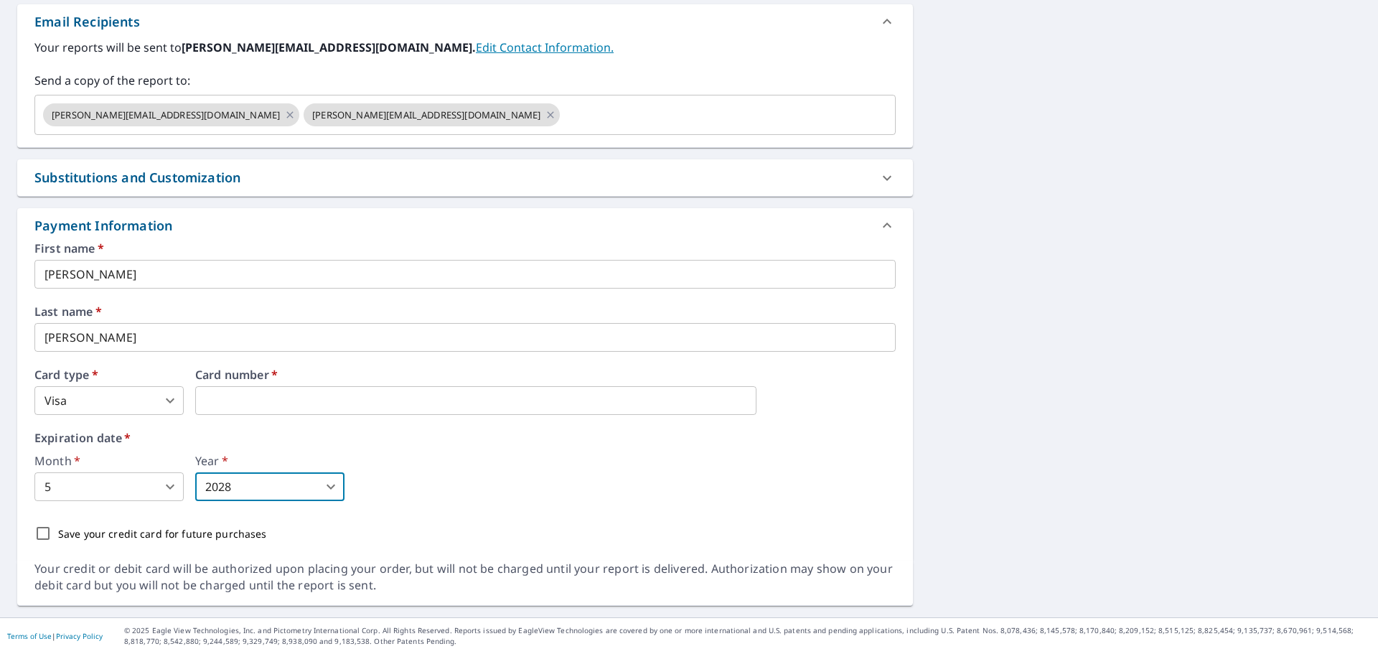
click at [47, 537] on input "Save your credit card for future purchases" at bounding box center [43, 533] width 30 height 30
checkbox input "true"
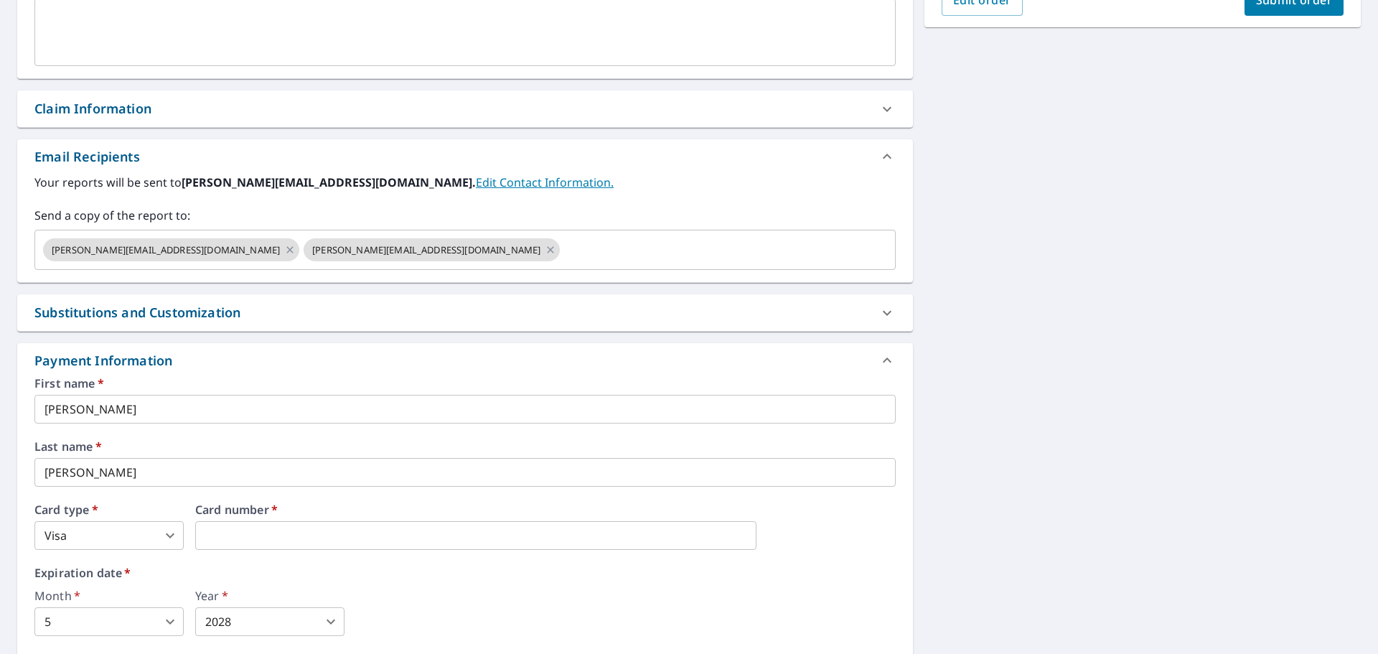
scroll to position [215, 0]
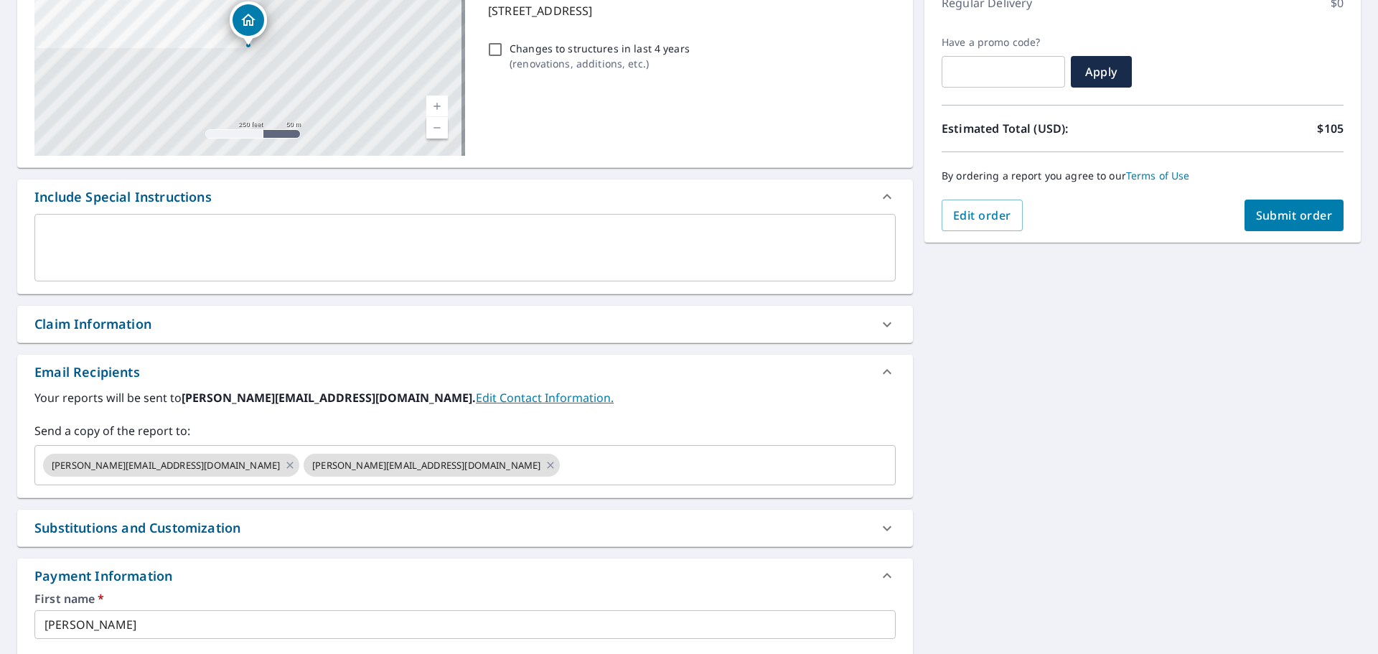
click at [212, 330] on div "Claim Information" at bounding box center [451, 323] width 835 height 19
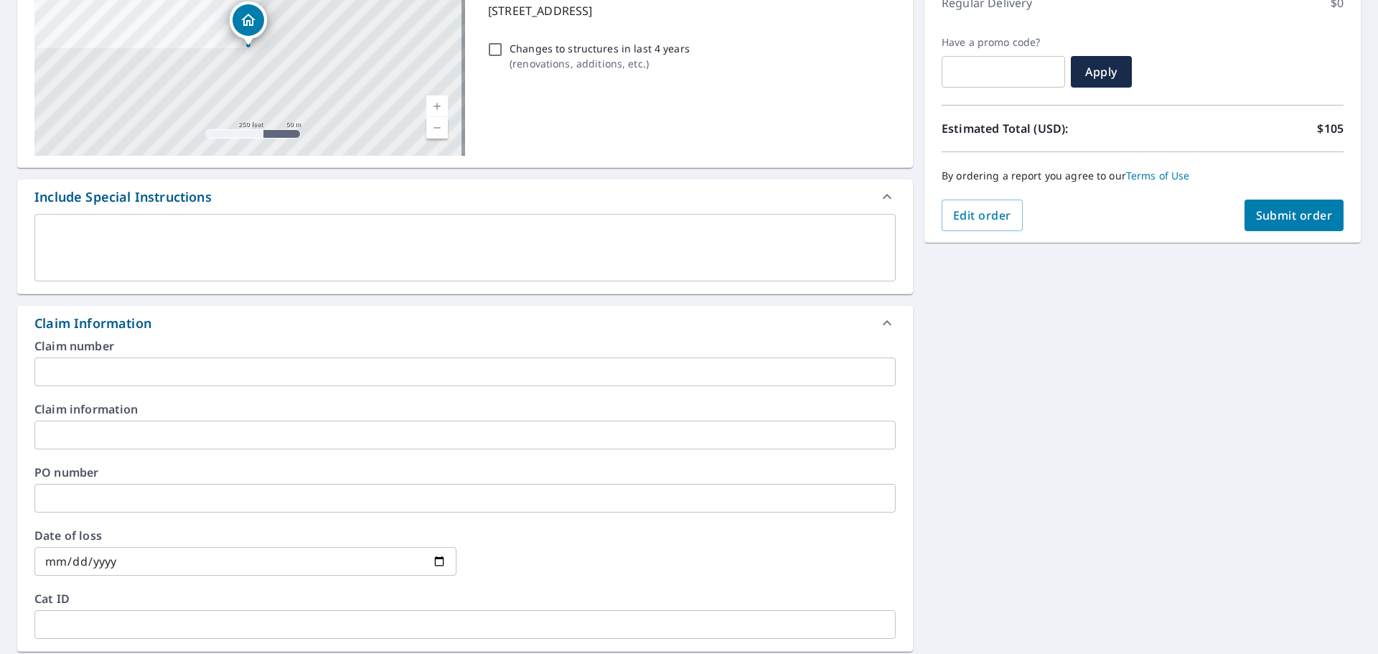
click at [216, 369] on input "text" at bounding box center [464, 371] width 861 height 29
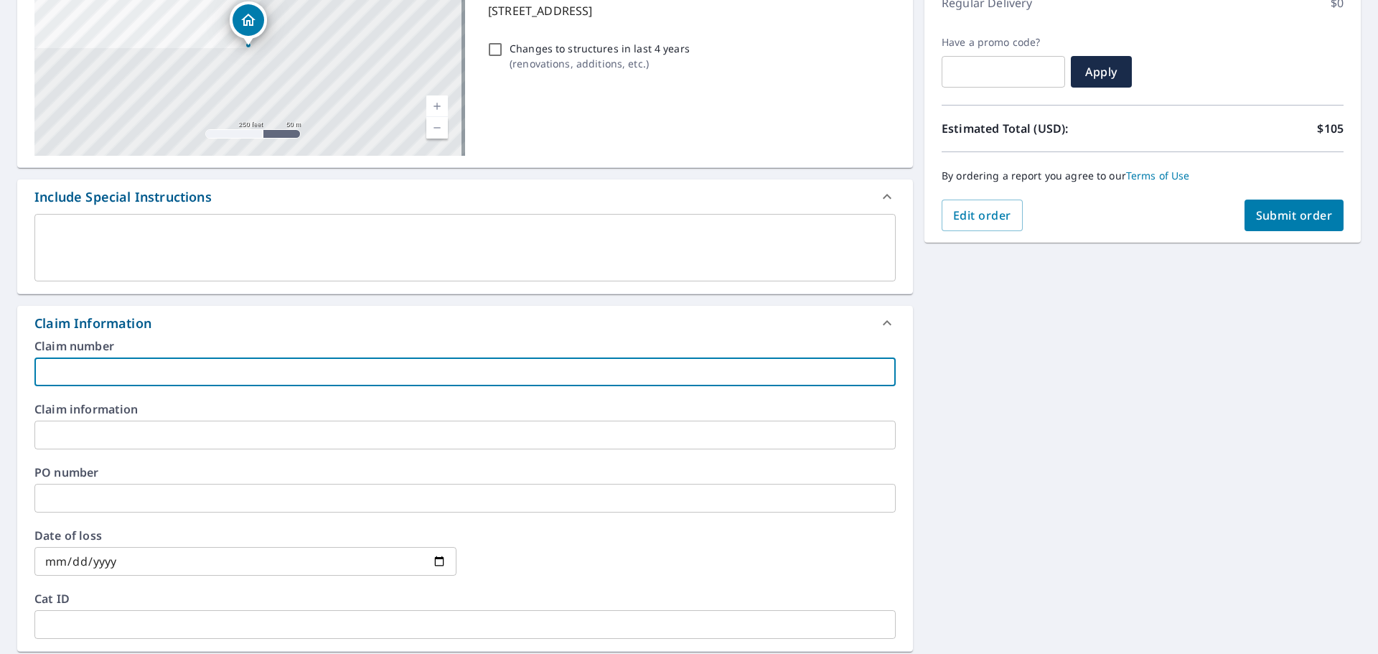
click at [104, 377] on input "text" at bounding box center [464, 371] width 861 height 29
paste input "0796566578"
type input "0796566578"
click at [129, 431] on input "text" at bounding box center [464, 434] width 861 height 29
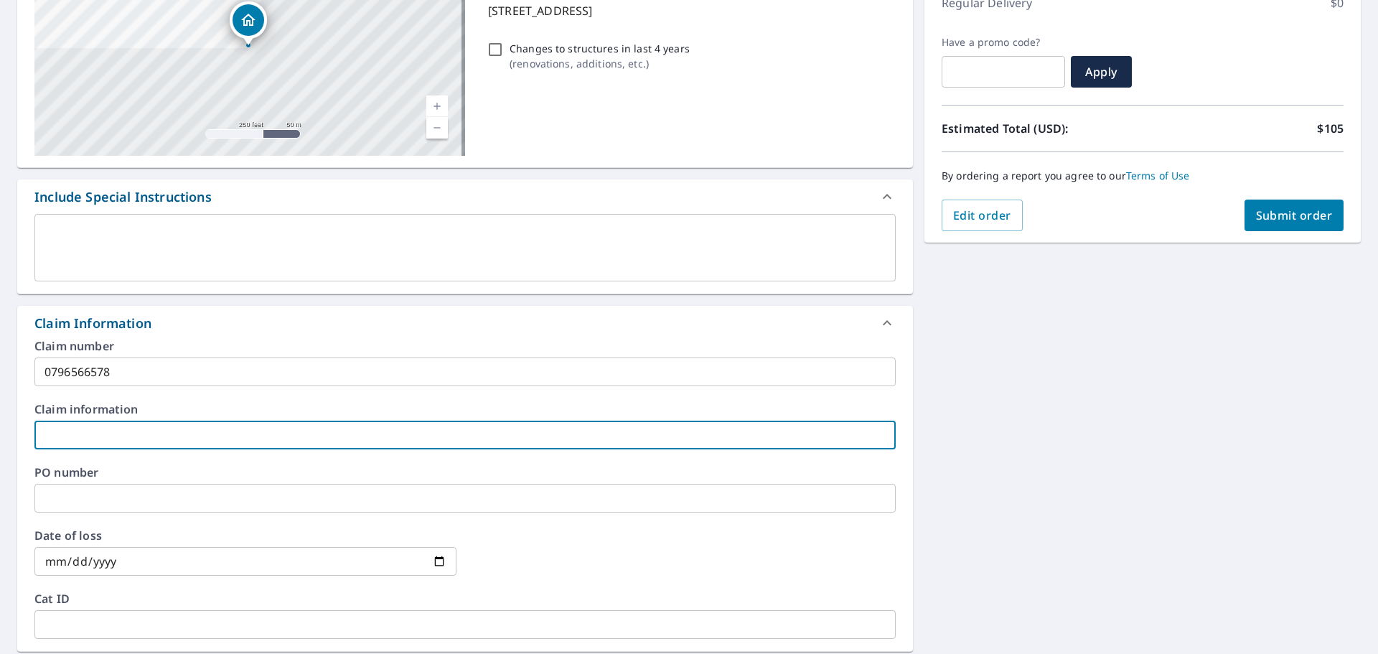
click at [192, 441] on input "text" at bounding box center [464, 434] width 861 height 29
type input "Allstate"
click at [145, 494] on input "text" at bounding box center [464, 498] width 861 height 29
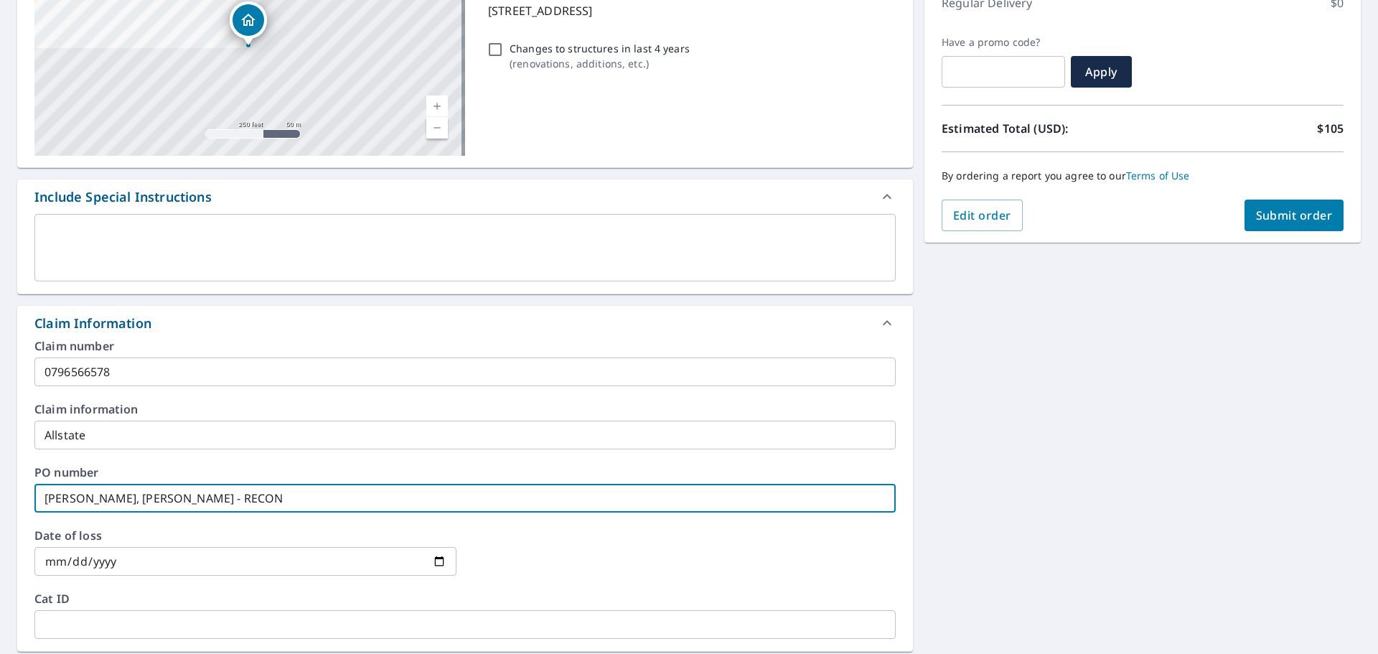
type input "GINA, MARIANNE - LV - RECON"
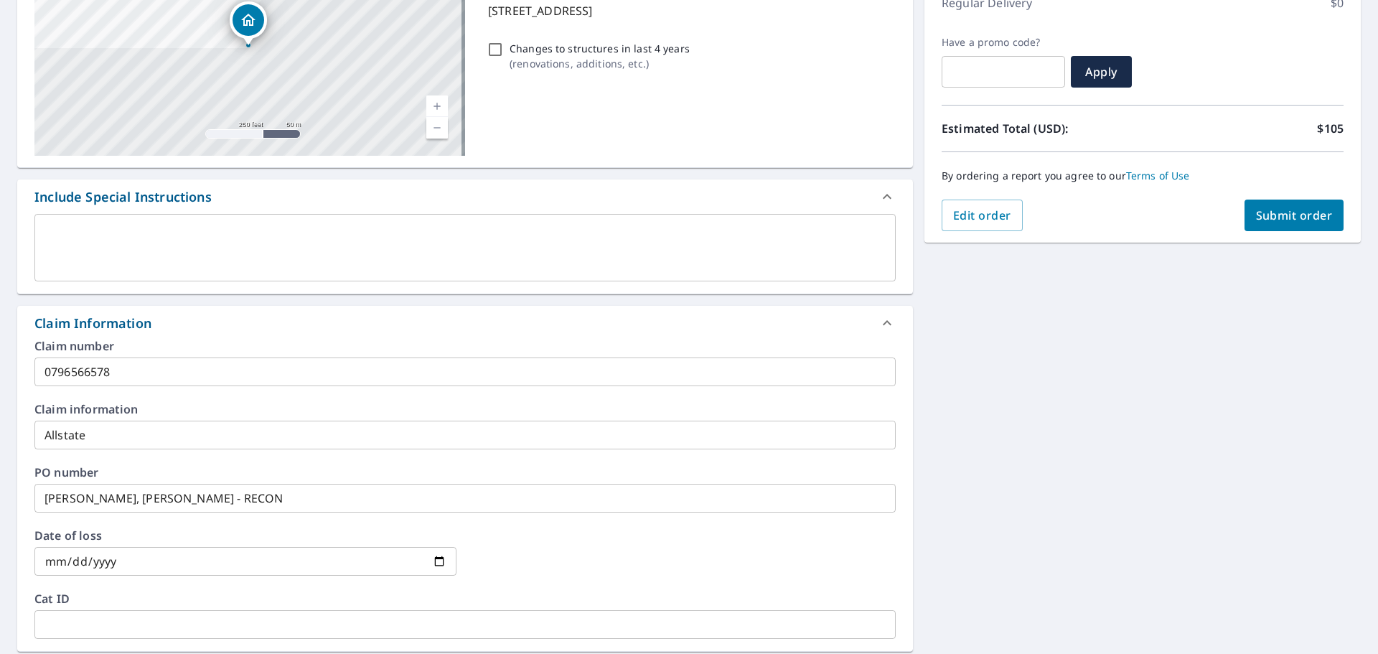
click at [119, 551] on input "date" at bounding box center [245, 561] width 422 height 29
type input "2025-06-15"
click at [550, 547] on div at bounding box center [685, 561] width 422 height 63
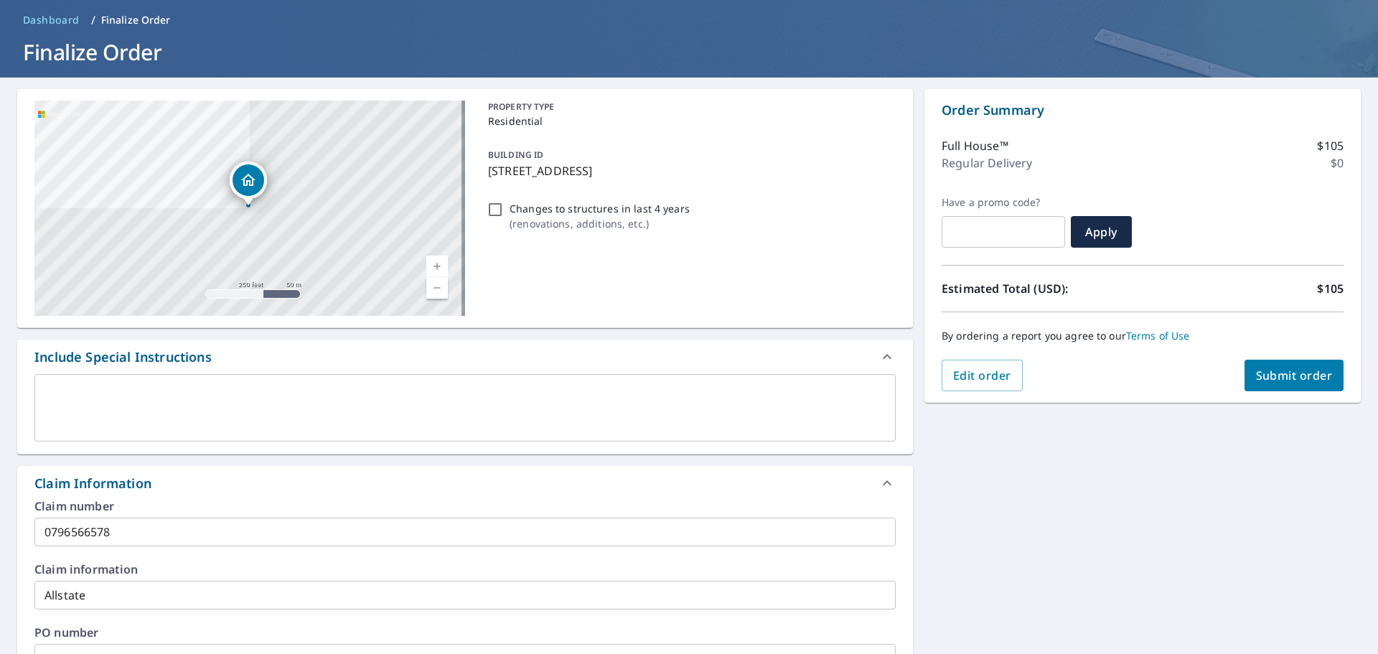
scroll to position [0, 0]
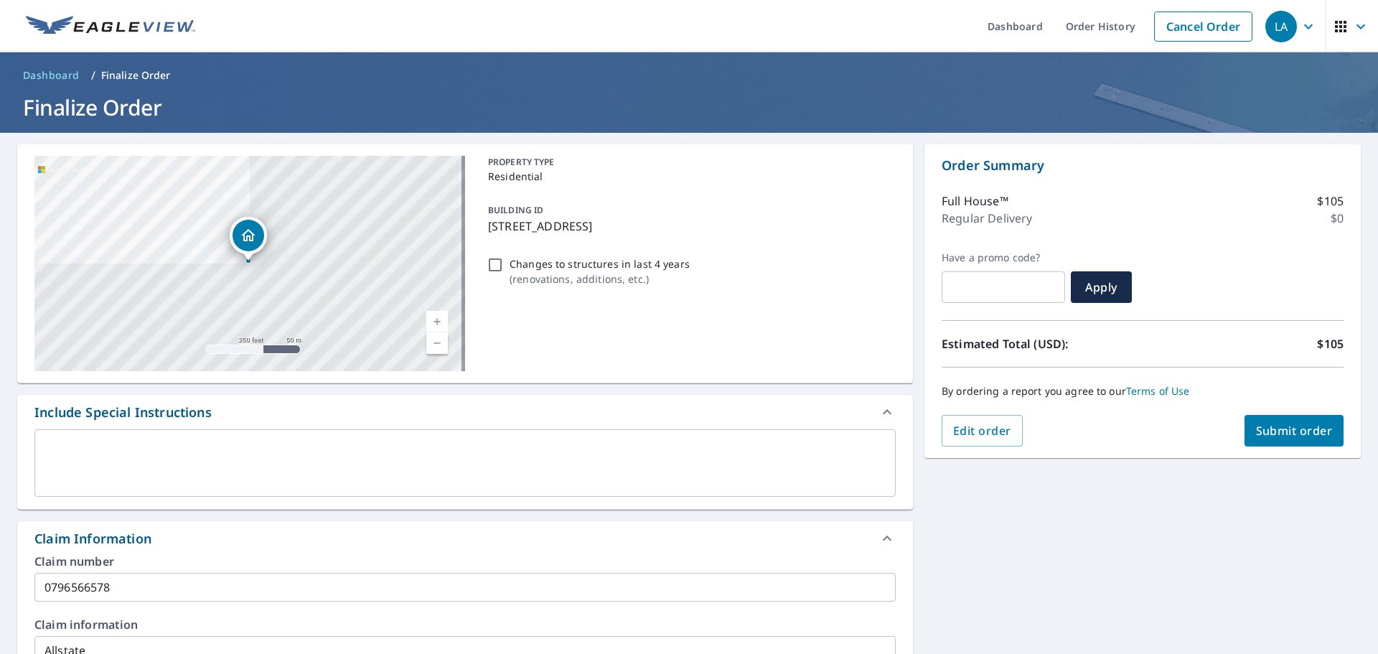
click at [1281, 430] on span "Submit order" at bounding box center [1294, 431] width 77 height 16
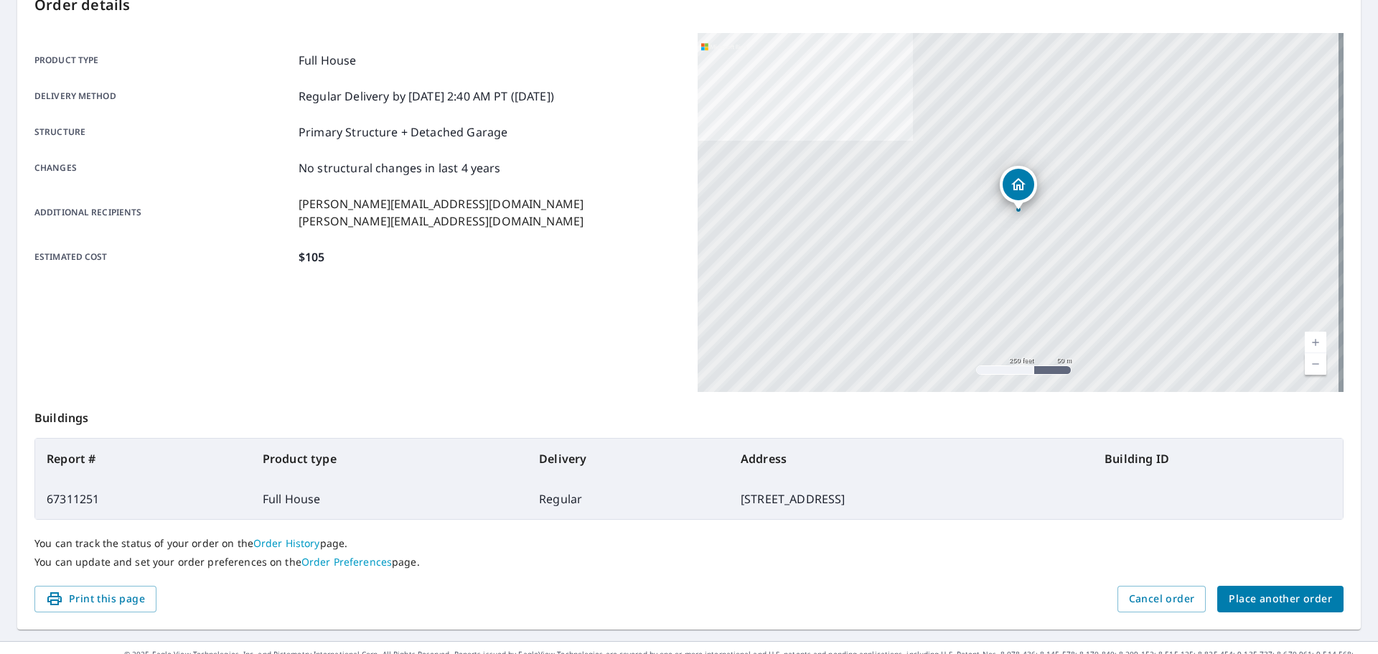
scroll to position [191, 0]
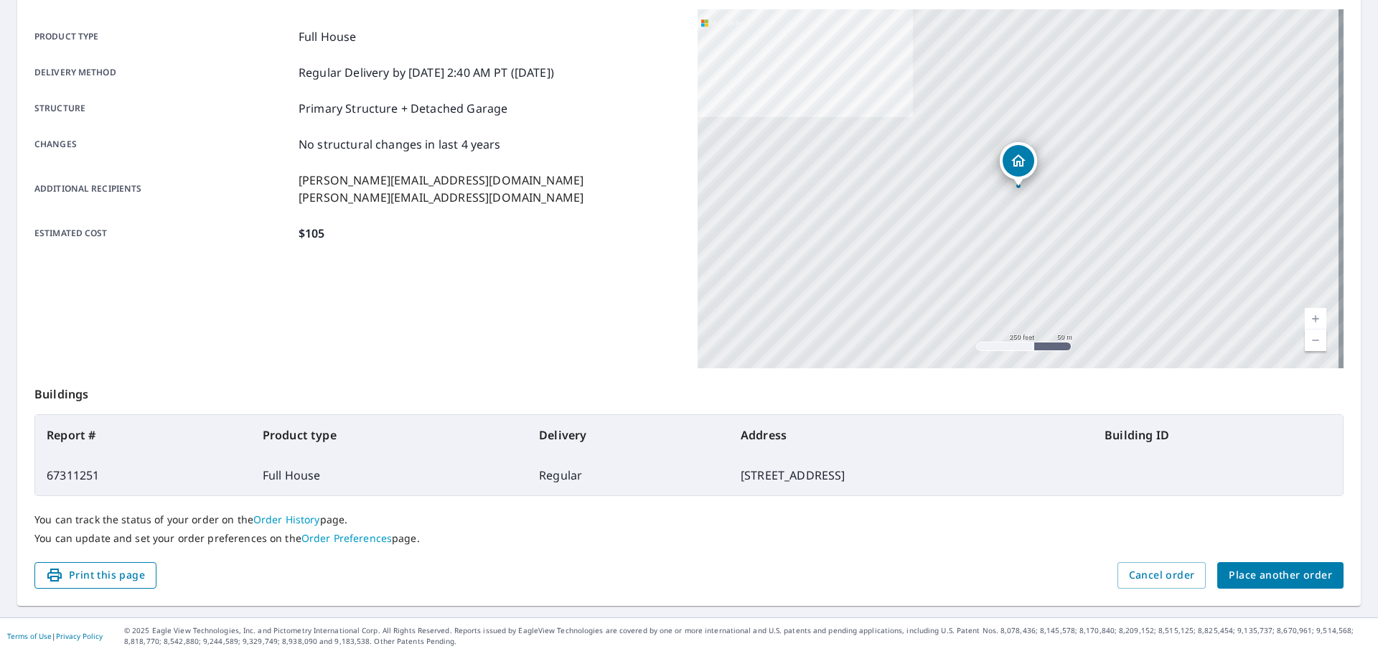
click at [105, 585] on button "Print this page" at bounding box center [95, 575] width 122 height 27
